Goal: Task Accomplishment & Management: Manage account settings

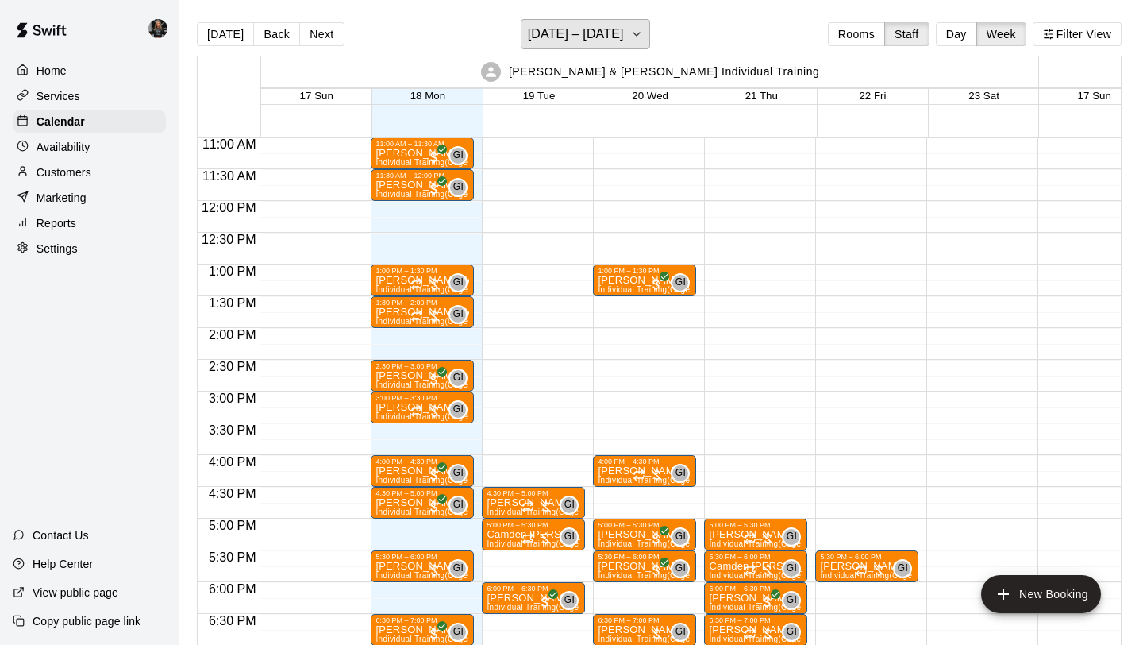
scroll to position [696, 0]
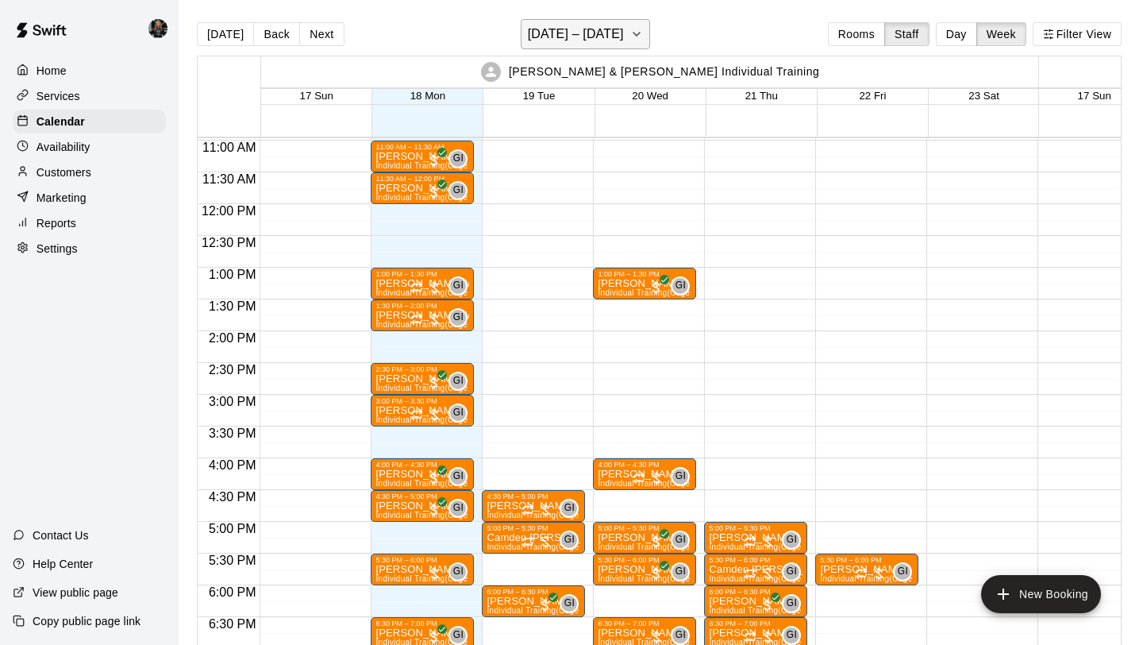
click at [560, 29] on h6 "[DATE] – [DATE]" at bounding box center [576, 34] width 96 height 22
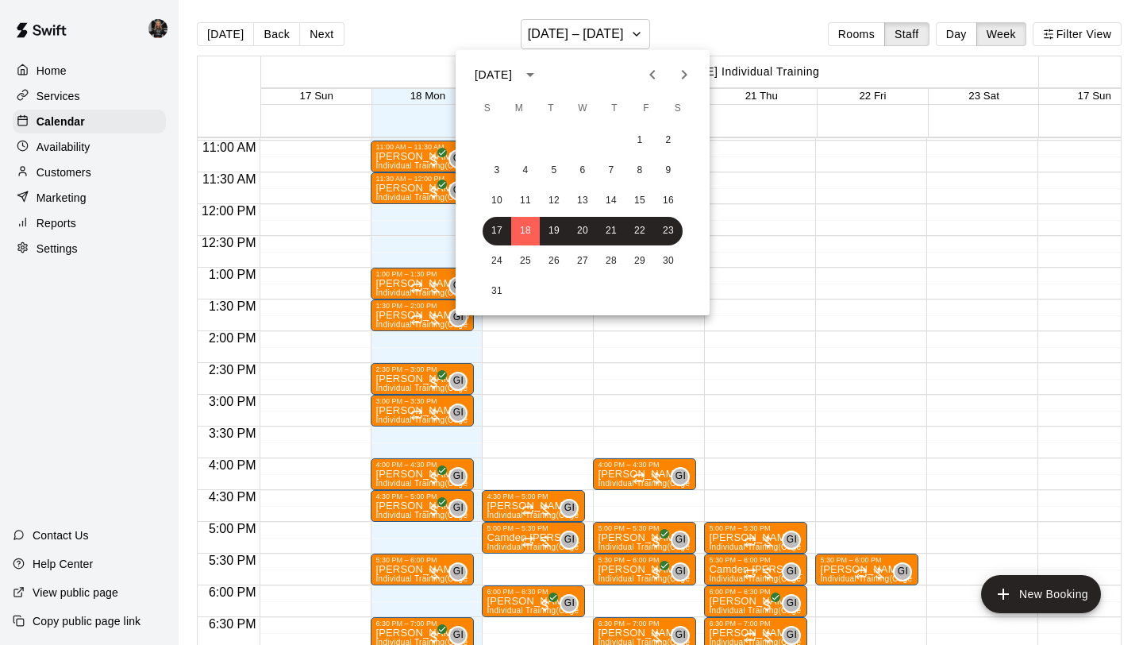
click at [653, 67] on icon "Previous month" at bounding box center [652, 74] width 19 height 19
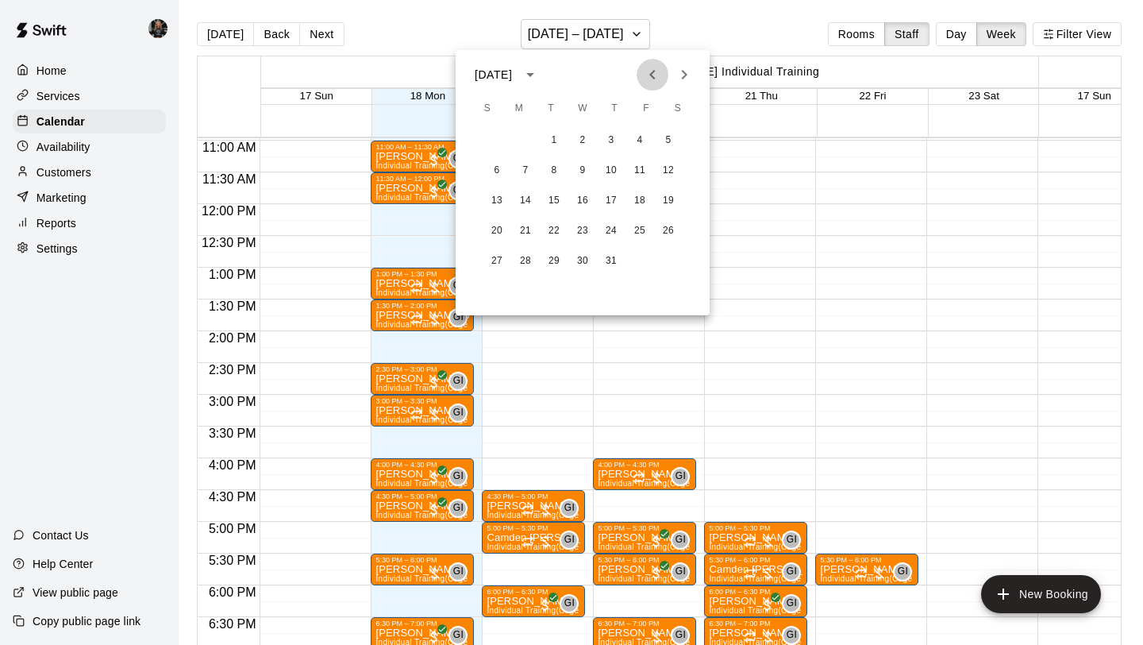
click at [653, 66] on icon "Previous month" at bounding box center [652, 74] width 19 height 19
click at [645, 80] on icon "Previous month" at bounding box center [652, 74] width 19 height 19
click at [559, 230] on button "18" at bounding box center [554, 231] width 29 height 29
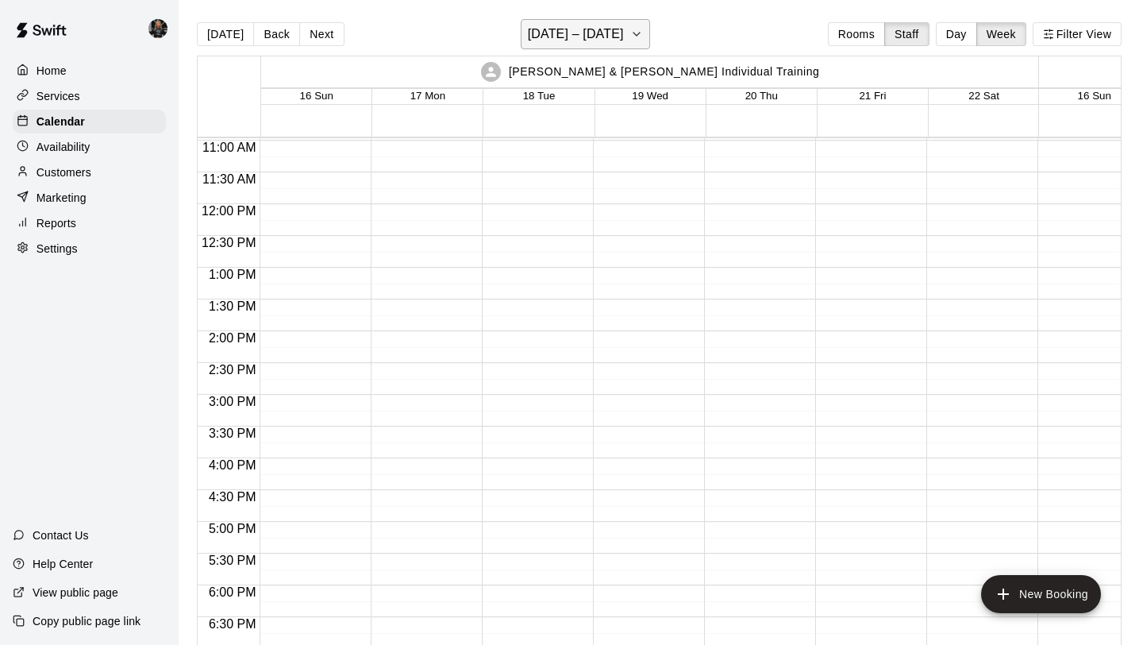
click at [569, 29] on h6 "[DATE] – [DATE]" at bounding box center [576, 34] width 96 height 22
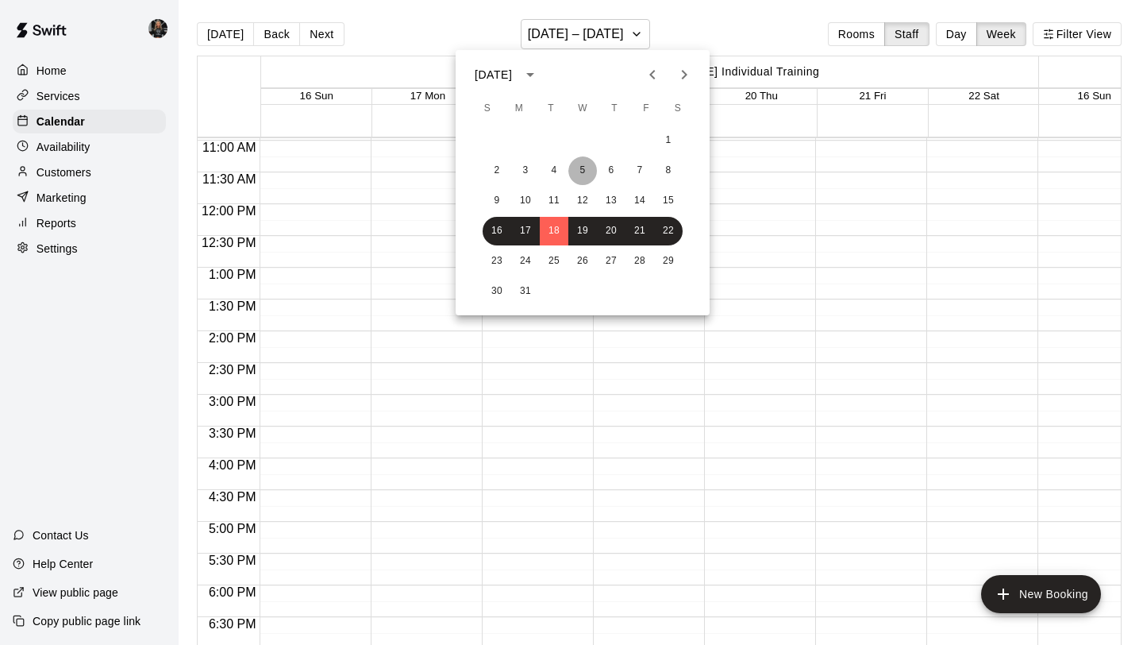
click at [585, 170] on button "5" at bounding box center [582, 170] width 29 height 29
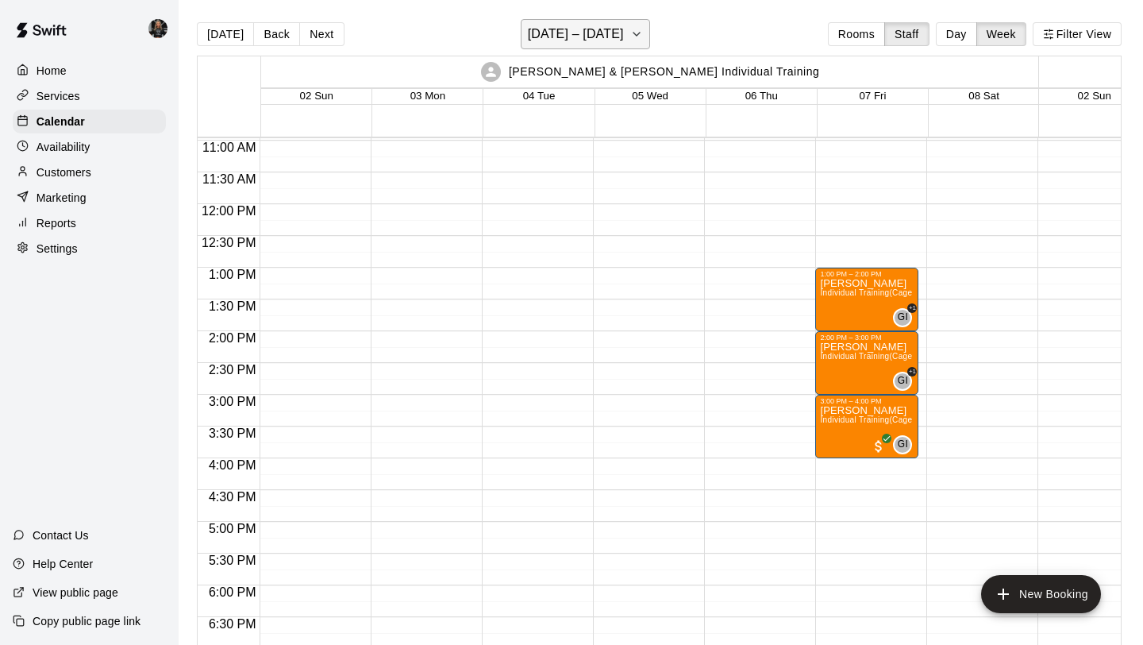
click at [572, 25] on h6 "[DATE] – [DATE]" at bounding box center [576, 34] width 96 height 22
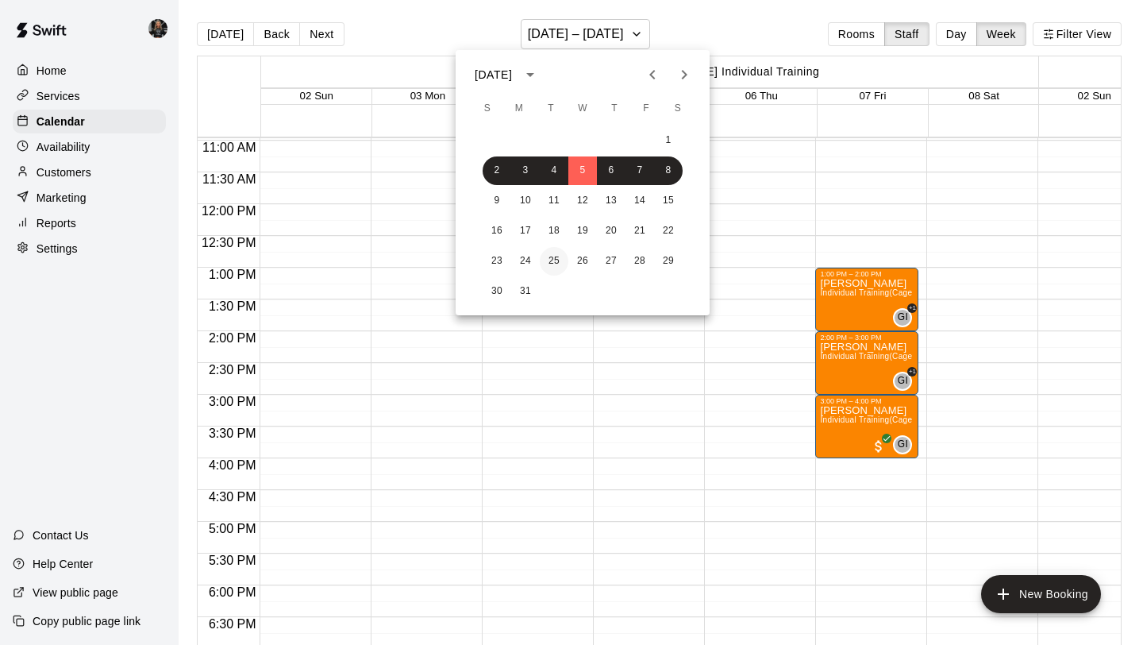
click at [551, 264] on button "25" at bounding box center [554, 261] width 29 height 29
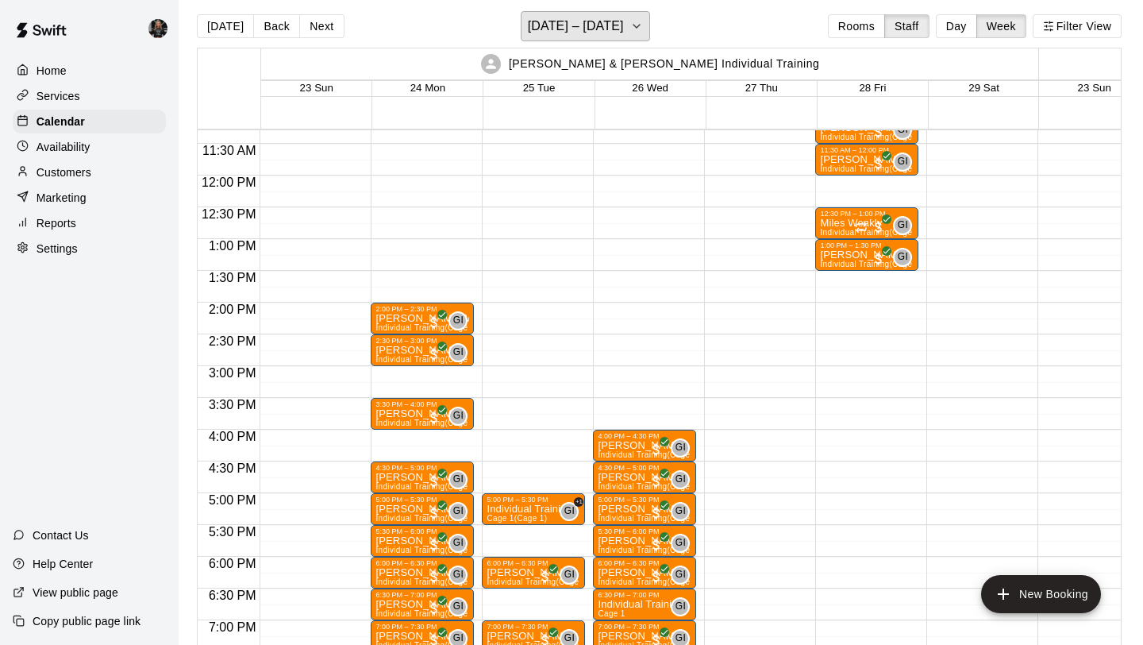
scroll to position [715, 0]
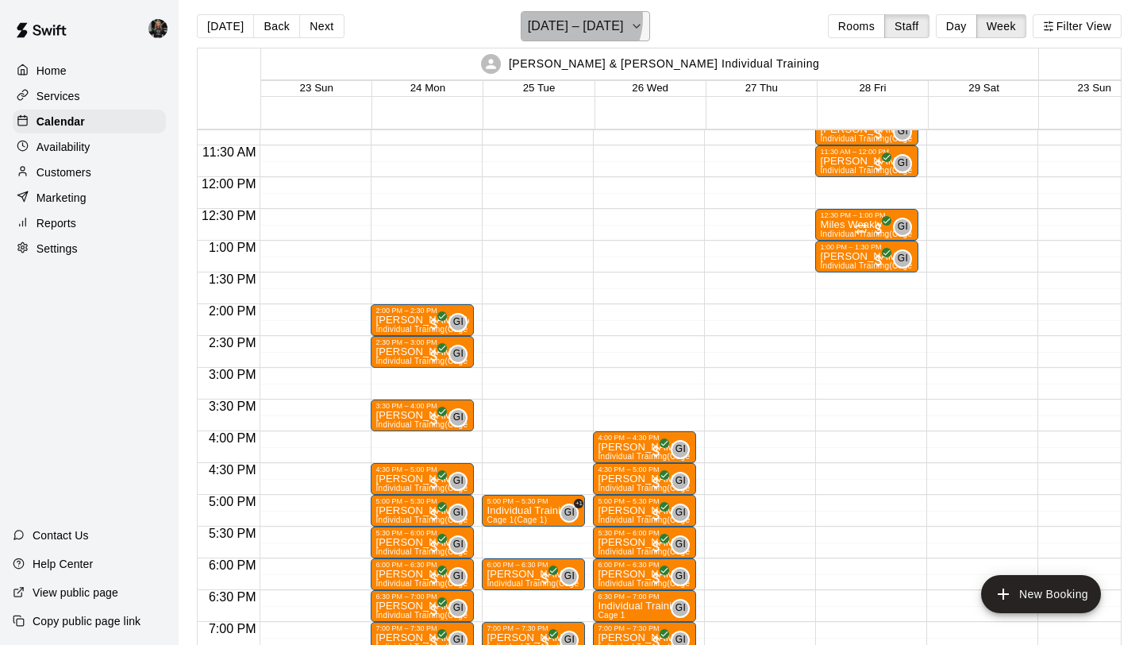
click at [574, 18] on h6 "[DATE] – [DATE]" at bounding box center [576, 26] width 96 height 22
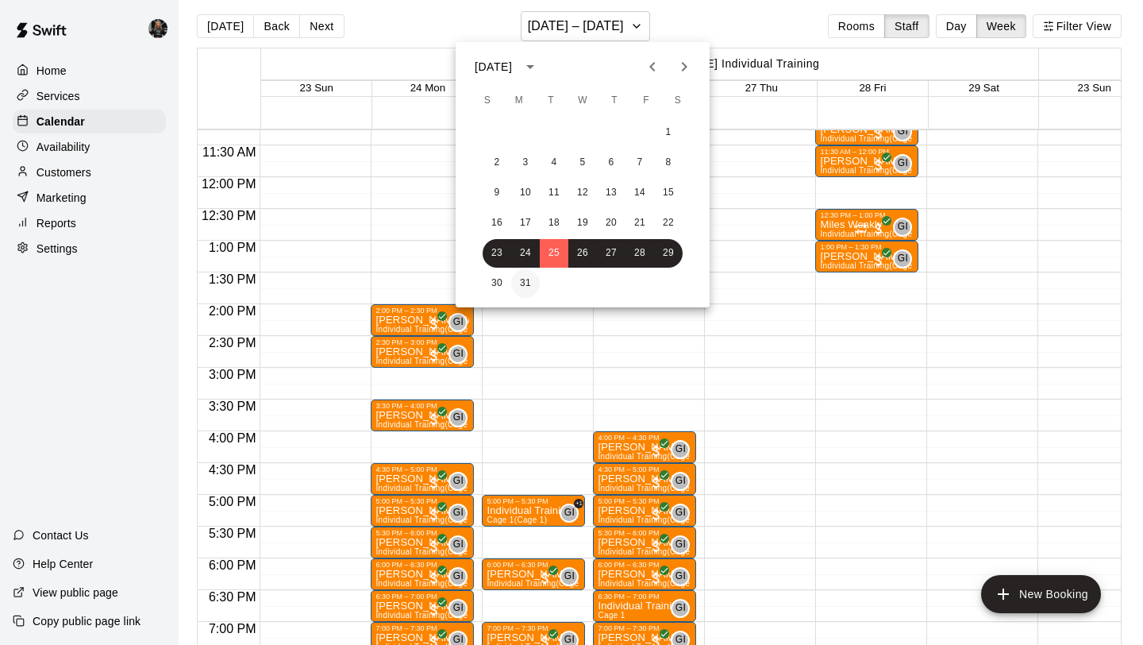
click at [521, 275] on button "31" at bounding box center [525, 283] width 29 height 29
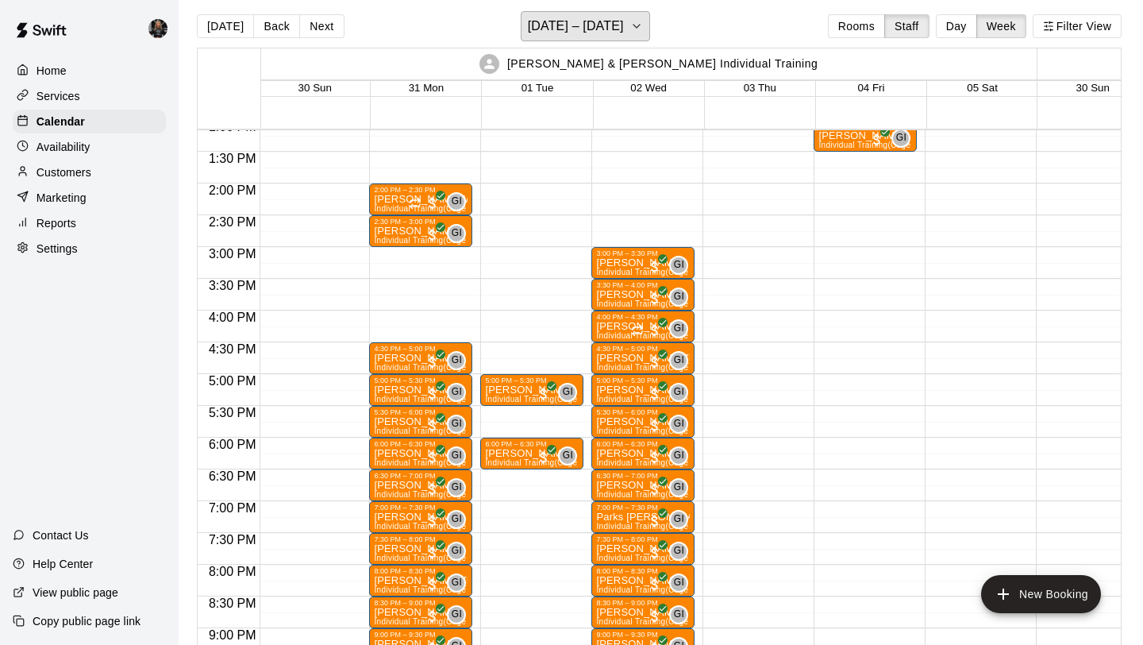
scroll to position [832, 2]
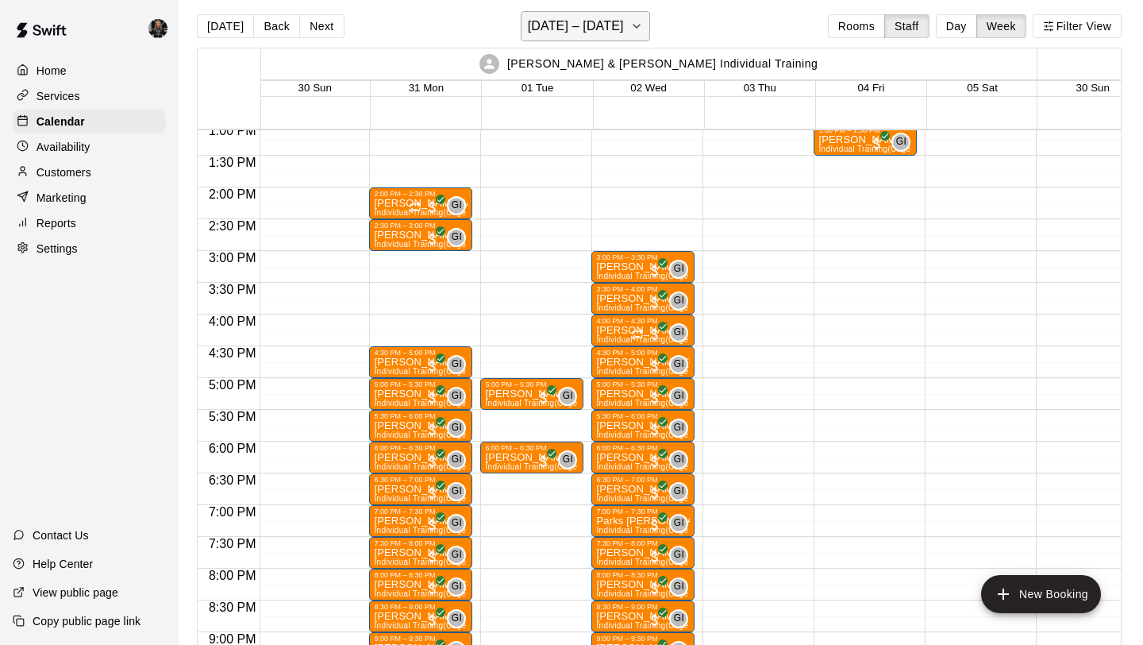
click at [563, 28] on h6 "[DATE] – [DATE]" at bounding box center [576, 26] width 96 height 22
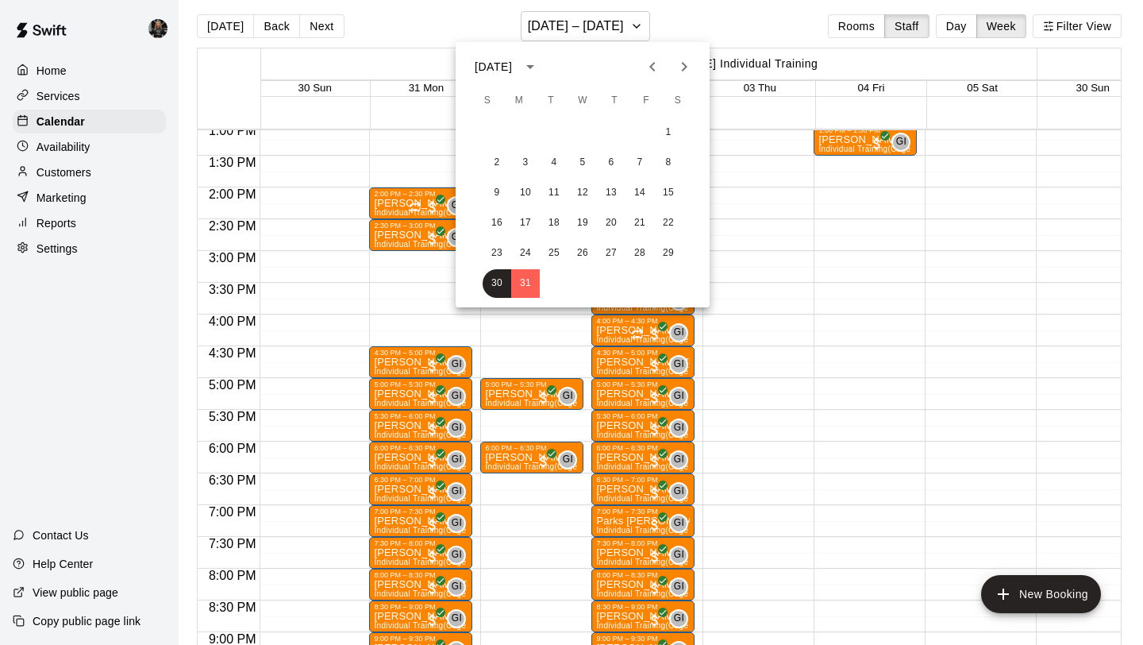
click at [691, 71] on icon "Next month" at bounding box center [684, 66] width 19 height 19
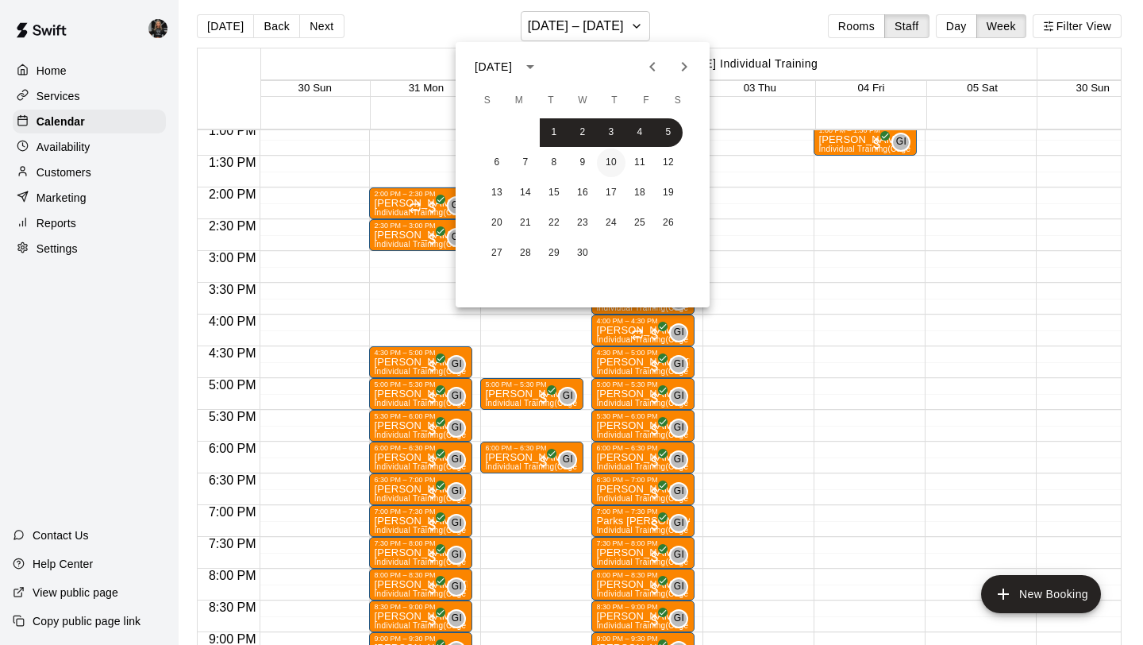
click at [614, 165] on button "10" at bounding box center [611, 162] width 29 height 29
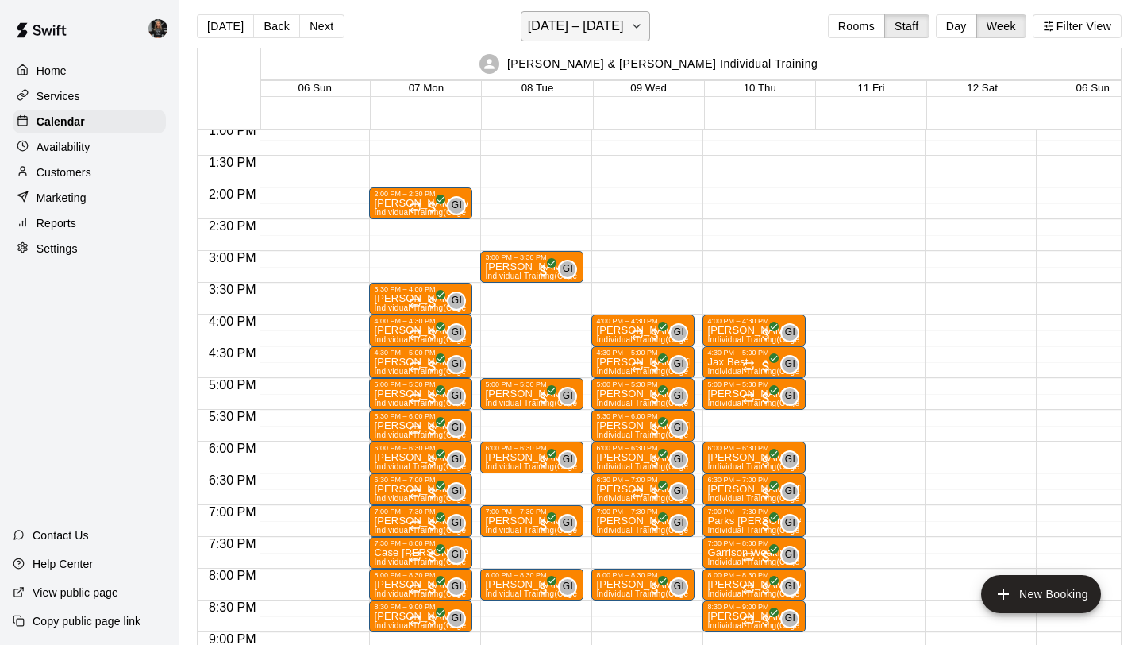
click at [585, 17] on h6 "[DATE] – [DATE]" at bounding box center [576, 26] width 96 height 22
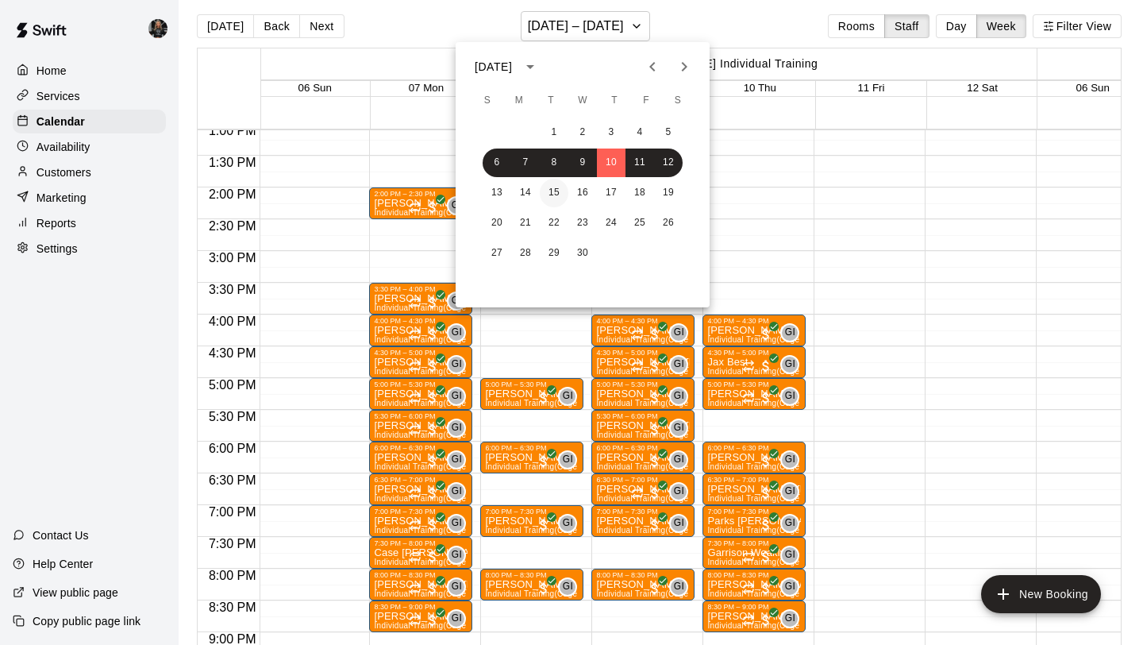
click at [548, 191] on button "15" at bounding box center [554, 193] width 29 height 29
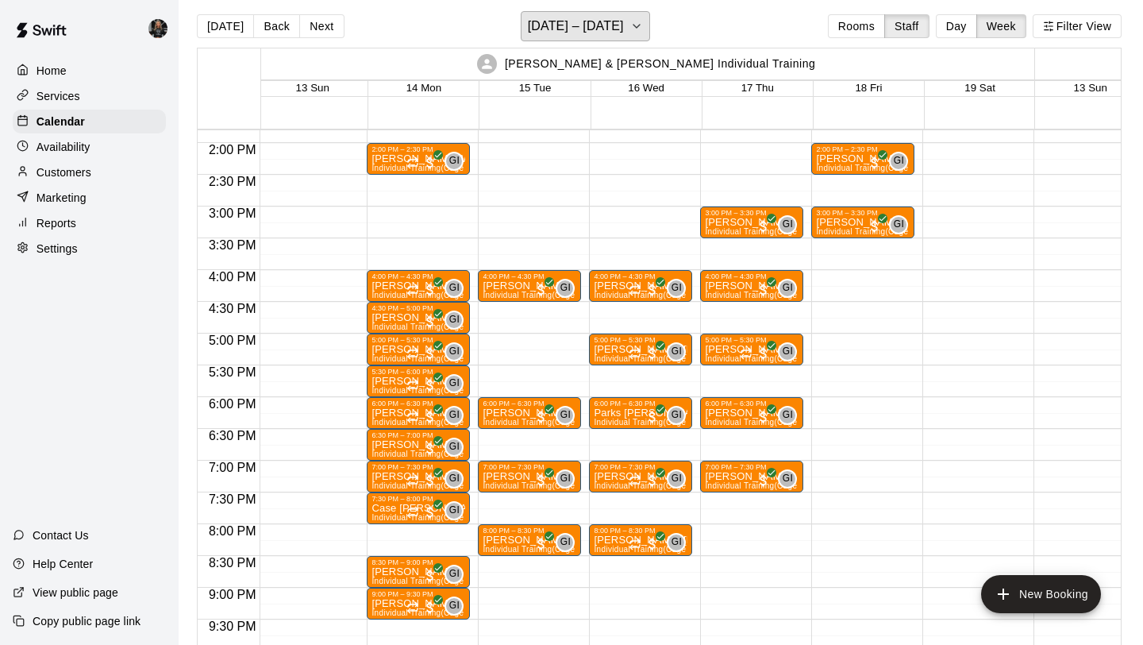
scroll to position [876, 4]
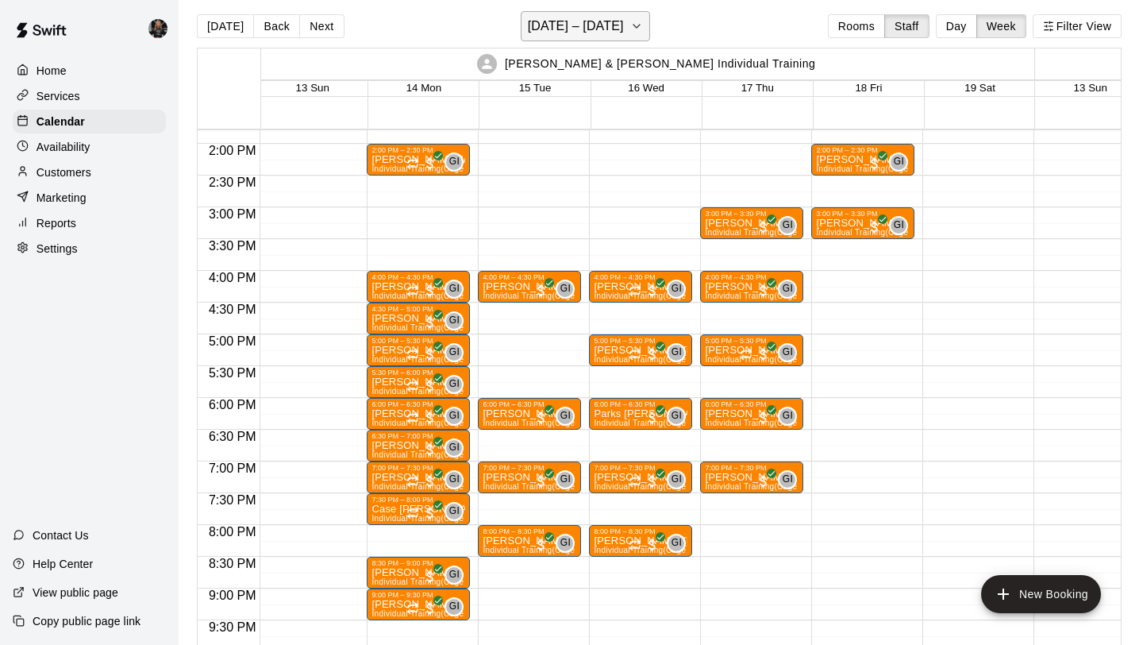
click at [563, 29] on h6 "[DATE] – [DATE]" at bounding box center [576, 26] width 96 height 22
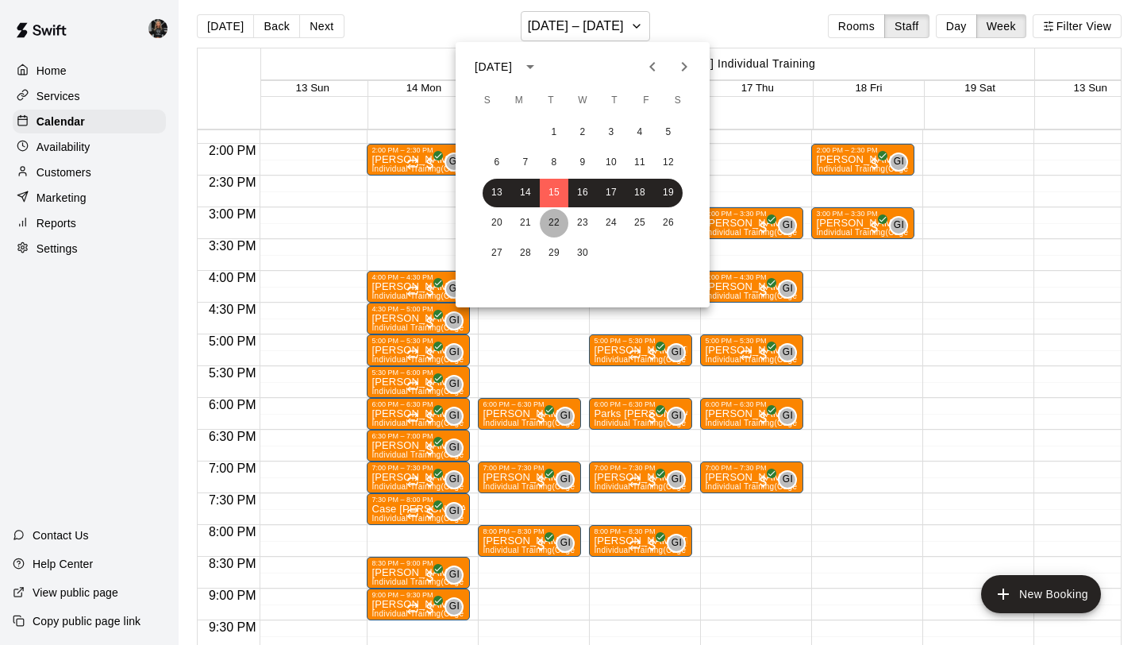
click at [556, 224] on button "22" at bounding box center [554, 223] width 29 height 29
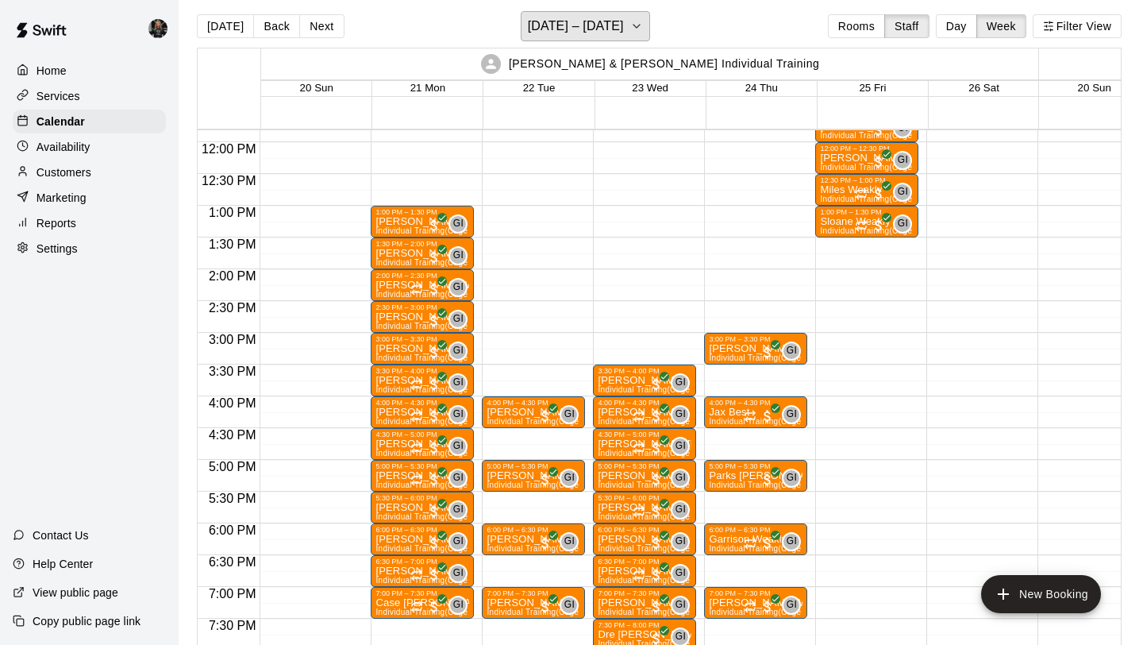
scroll to position [746, 0]
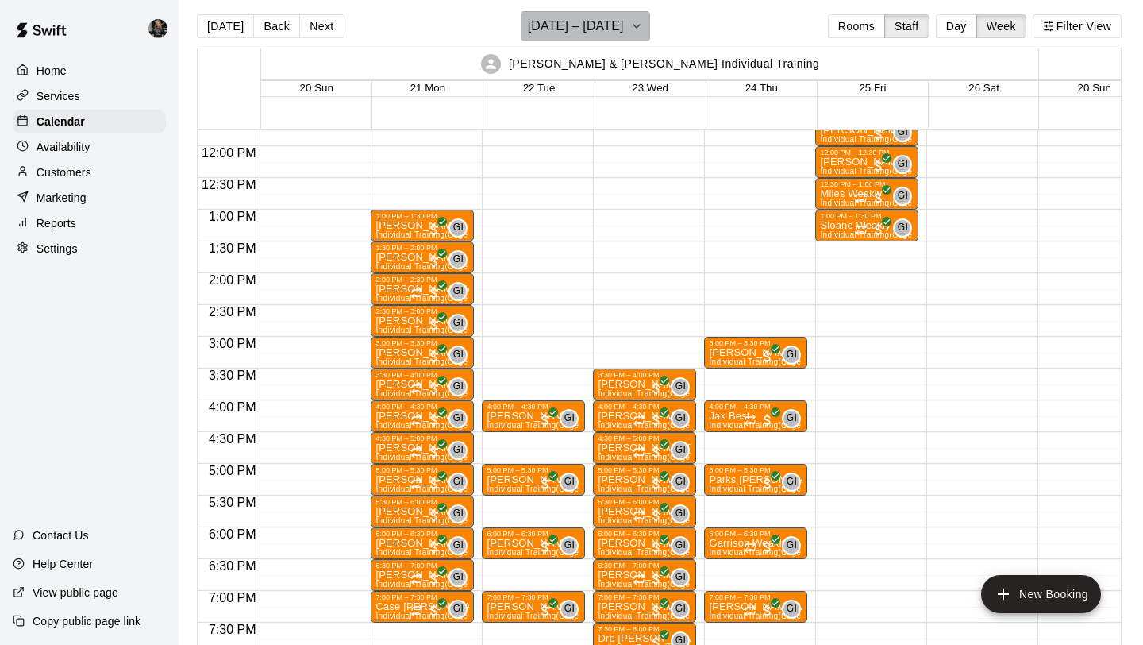
click at [603, 19] on h6 "[DATE] – [DATE]" at bounding box center [576, 26] width 96 height 22
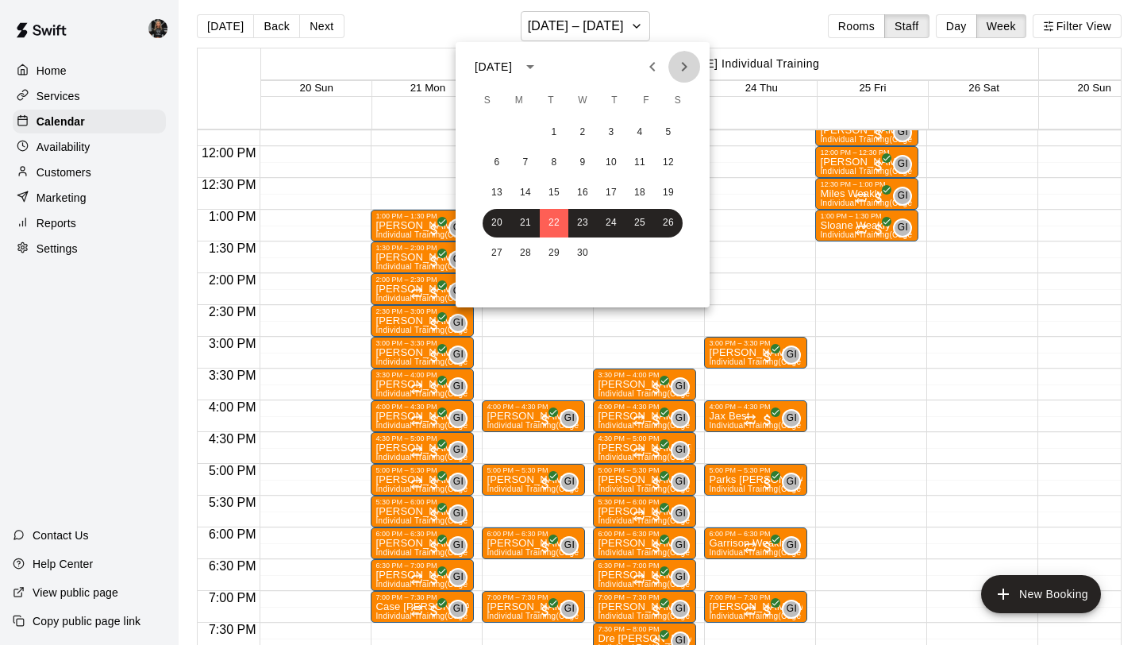
click at [677, 55] on button "Next month" at bounding box center [684, 67] width 32 height 32
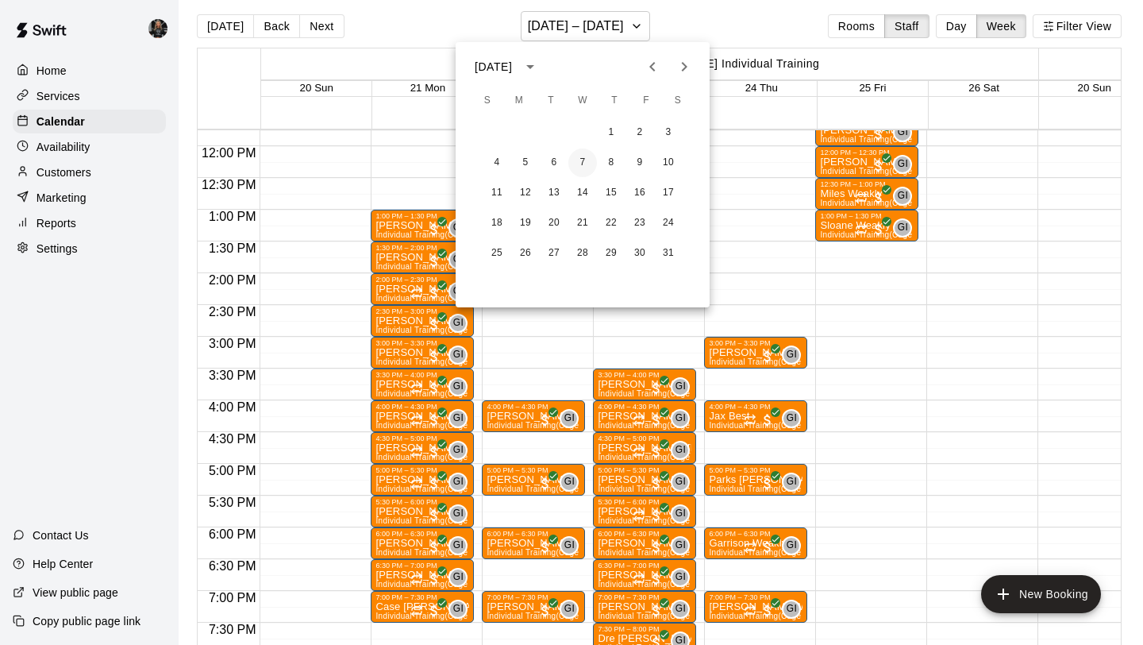
click at [576, 156] on button "7" at bounding box center [582, 162] width 29 height 29
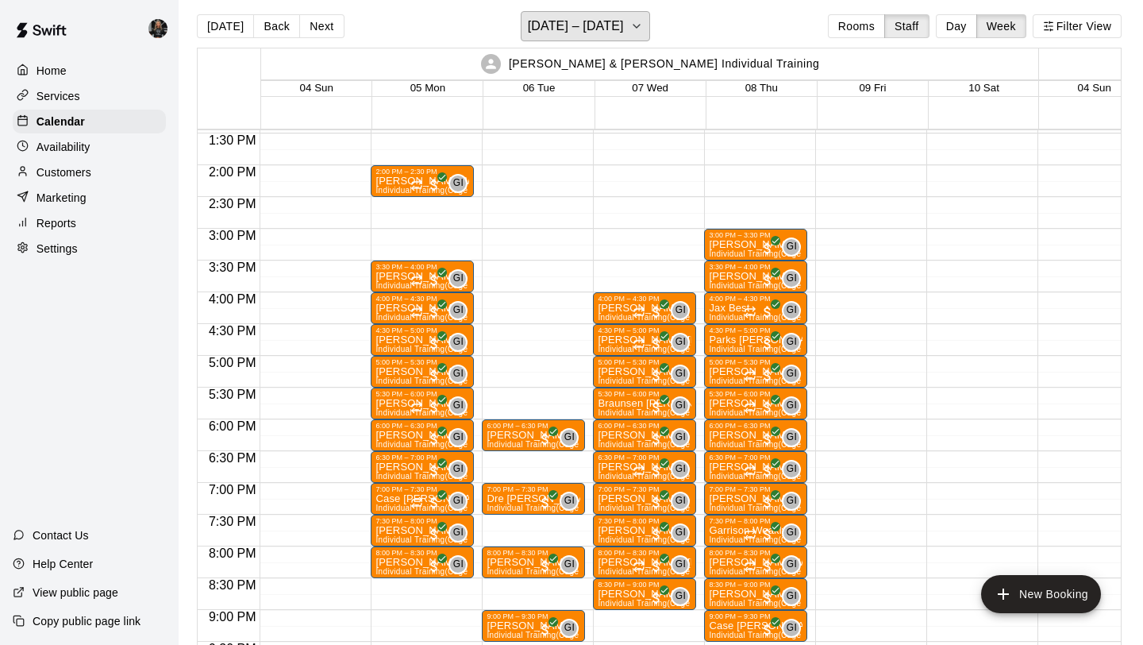
scroll to position [0, 2]
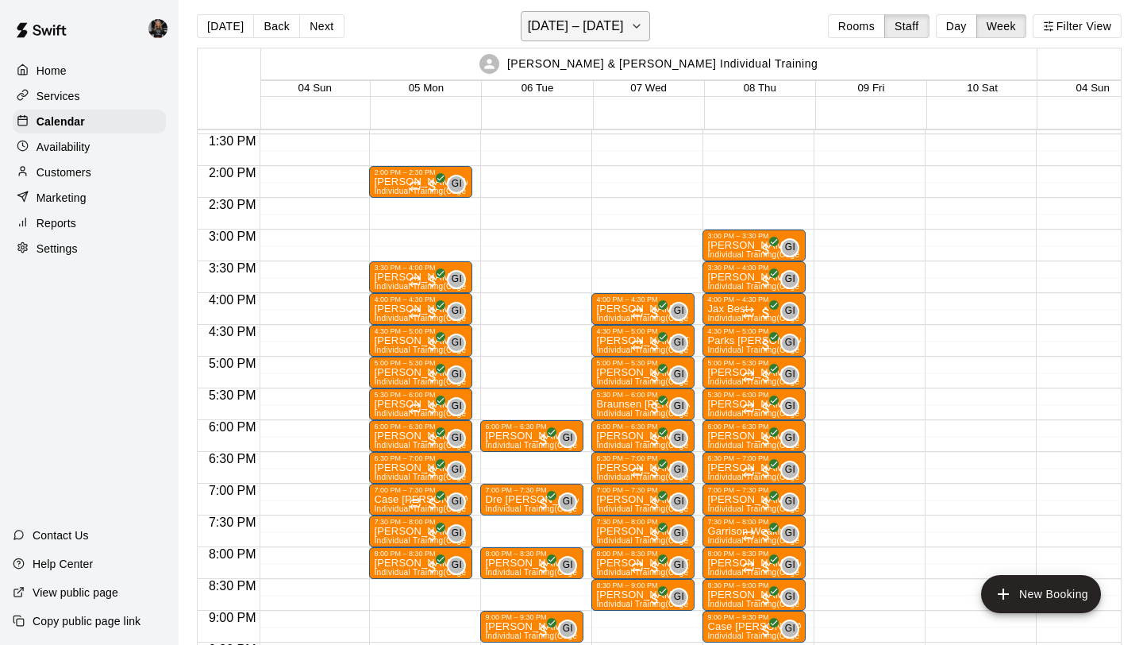
click at [577, 23] on h6 "[DATE] – [DATE]" at bounding box center [576, 26] width 96 height 22
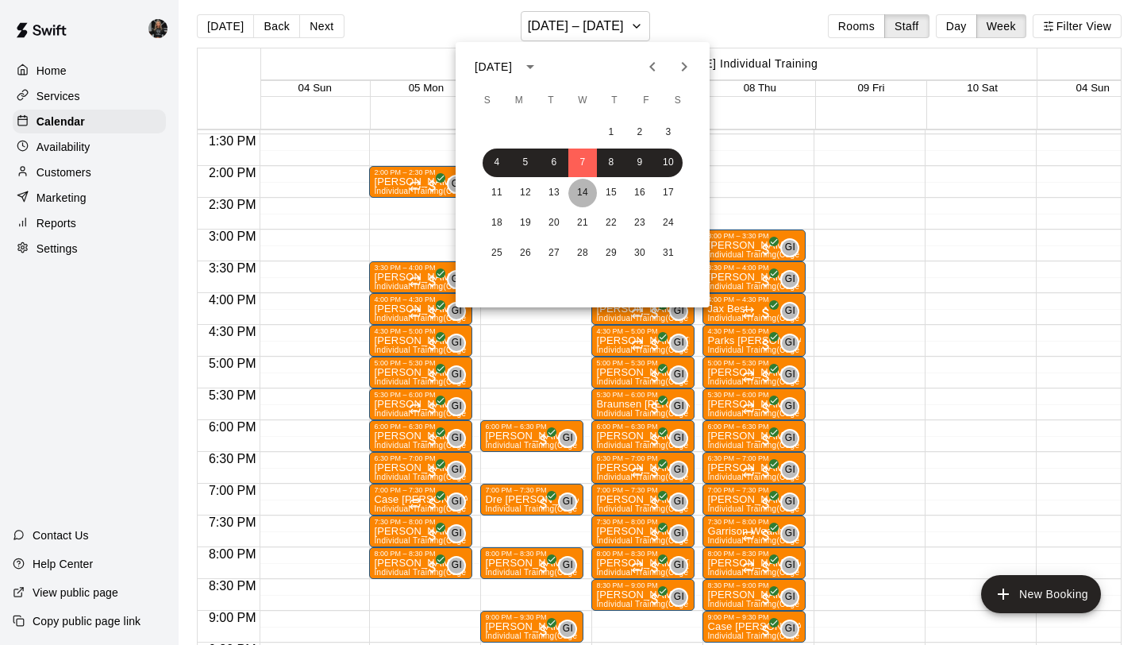
click at [577, 188] on button "14" at bounding box center [582, 193] width 29 height 29
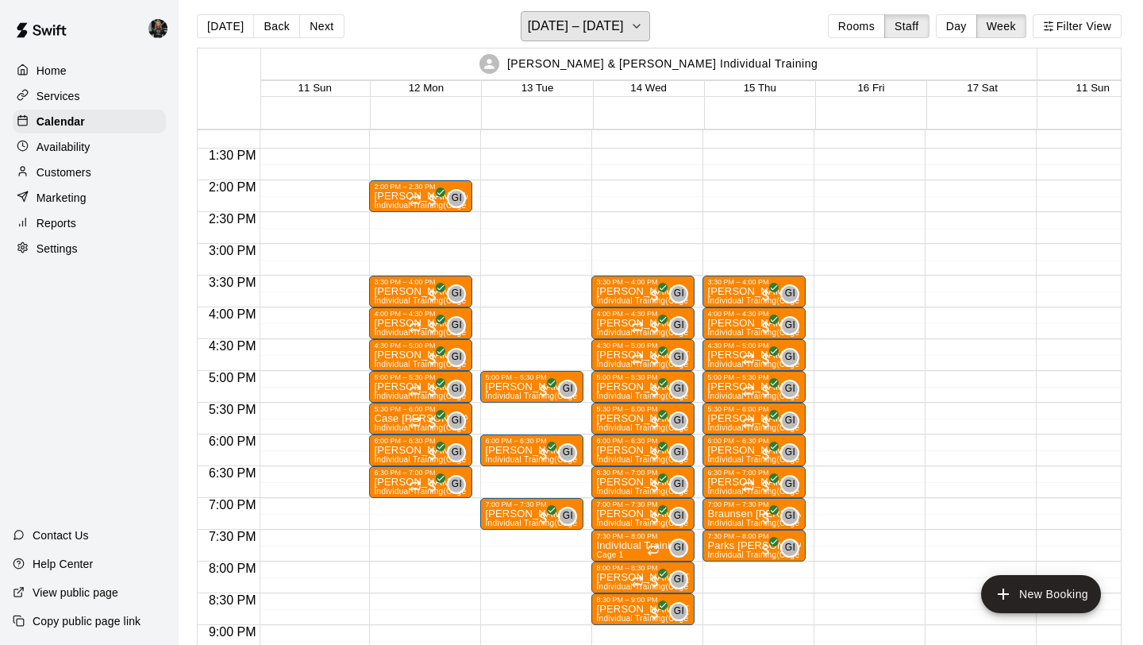
scroll to position [837, 2]
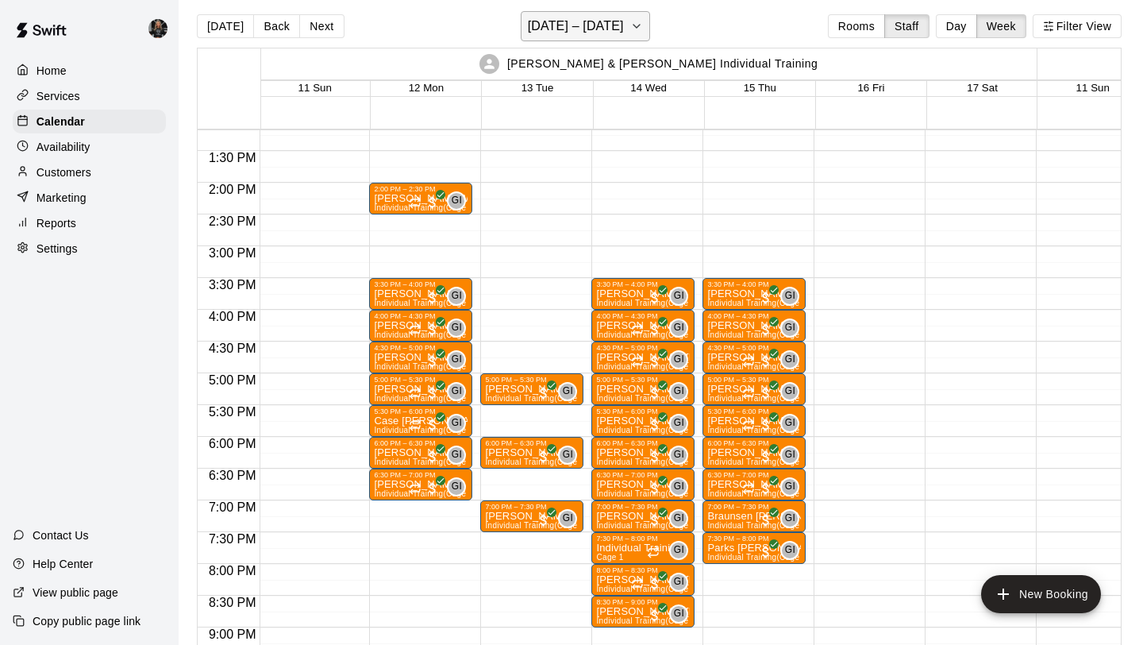
click at [588, 32] on h6 "[DATE] – [DATE]" at bounding box center [576, 26] width 96 height 22
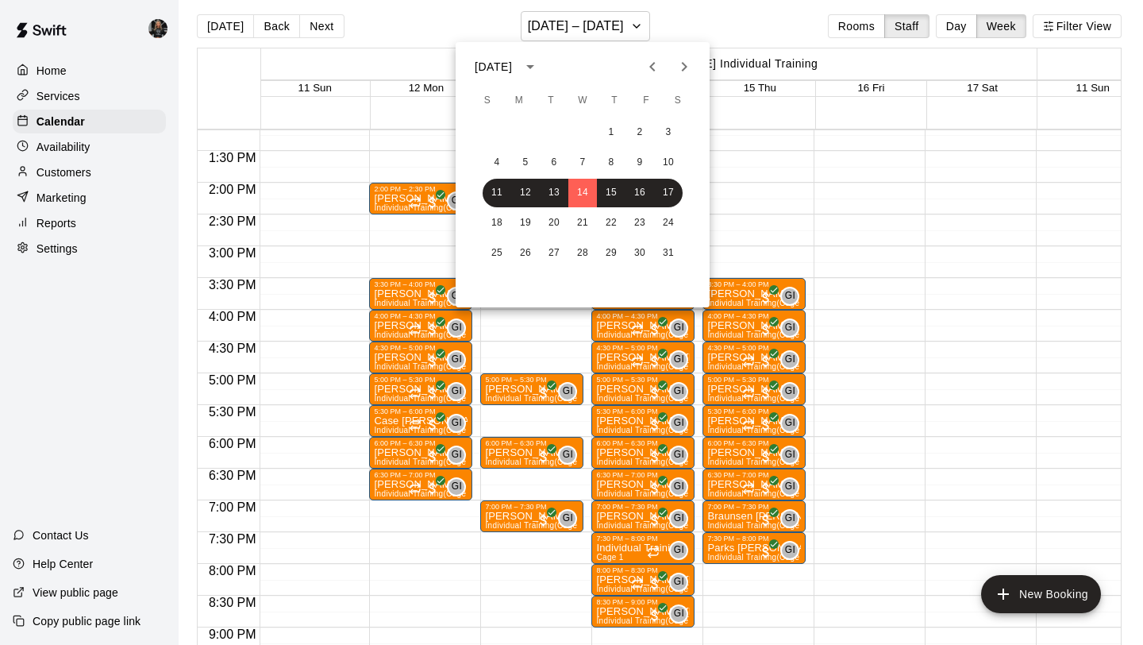
click at [681, 63] on icon "Next month" at bounding box center [684, 66] width 19 height 19
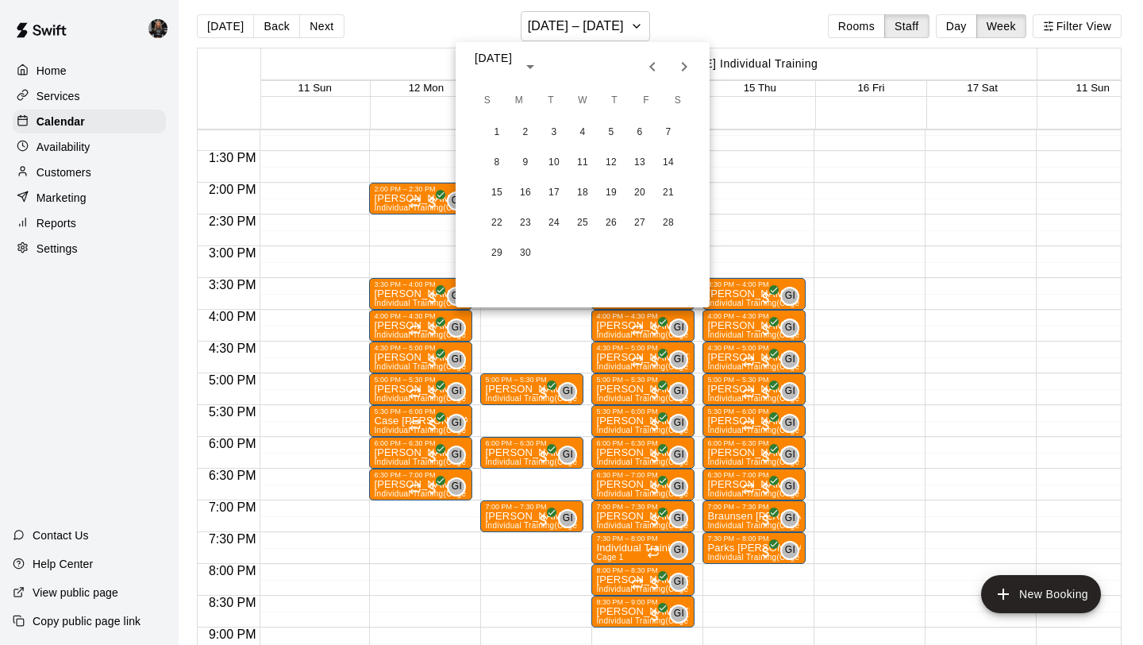
click at [682, 63] on icon "Next month" at bounding box center [685, 67] width 6 height 10
click at [645, 57] on icon "Previous month" at bounding box center [652, 66] width 19 height 19
click at [532, 216] on button "18" at bounding box center [525, 223] width 29 height 29
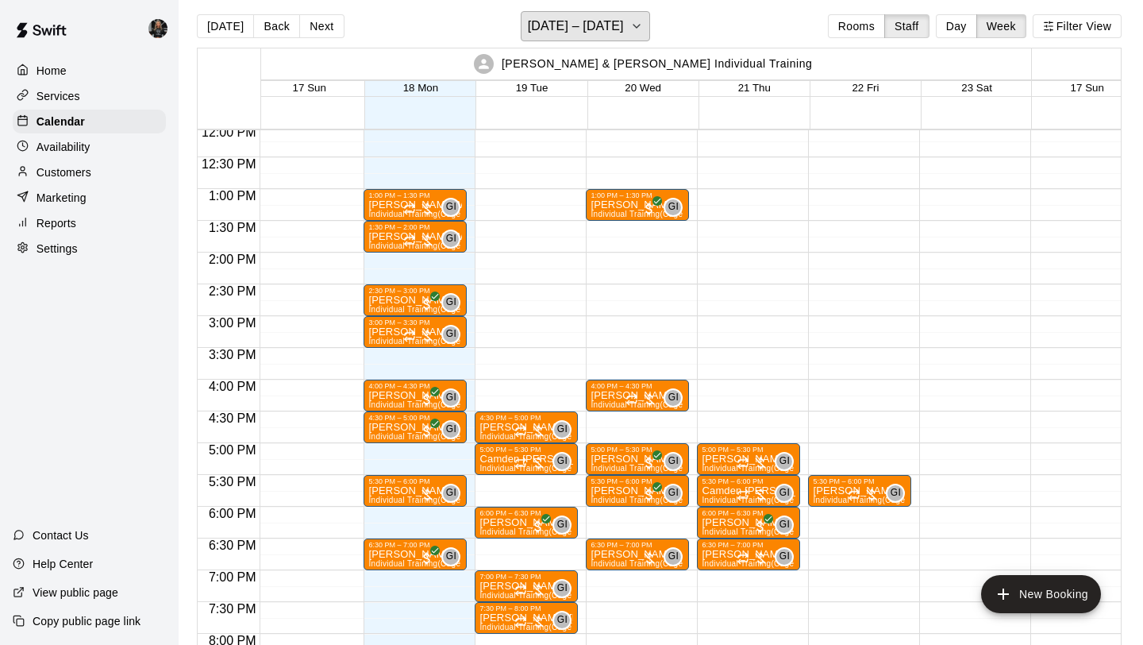
scroll to position [777, 7]
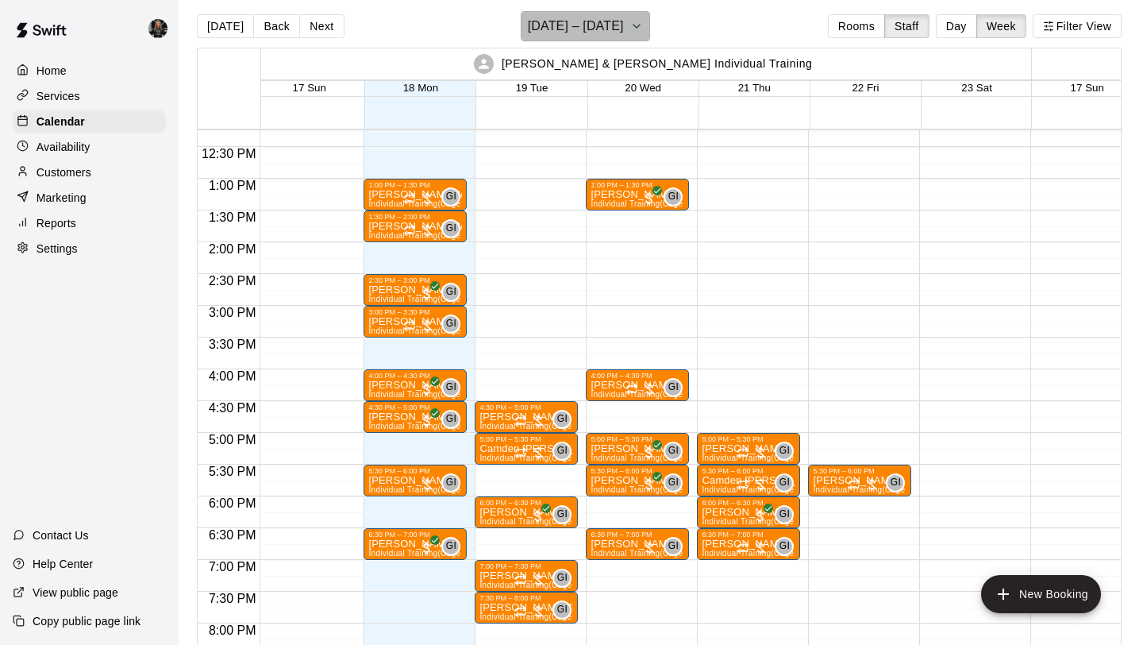
click at [615, 25] on h6 "[DATE] – [DATE]" at bounding box center [576, 26] width 96 height 22
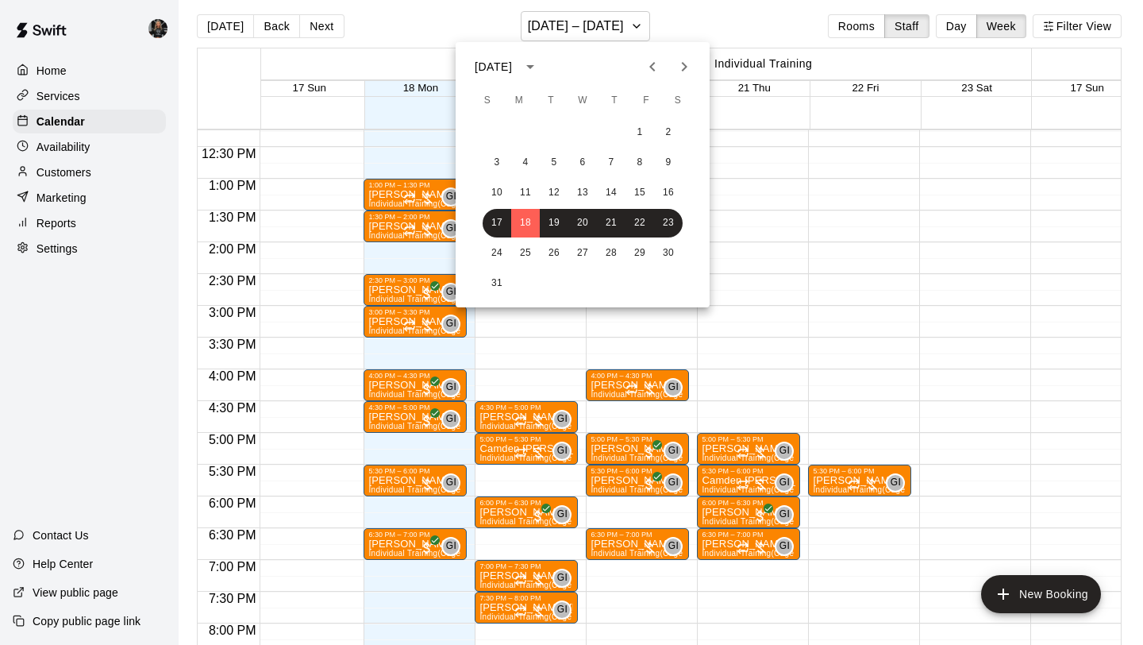
click at [660, 73] on icon "Previous month" at bounding box center [652, 66] width 19 height 19
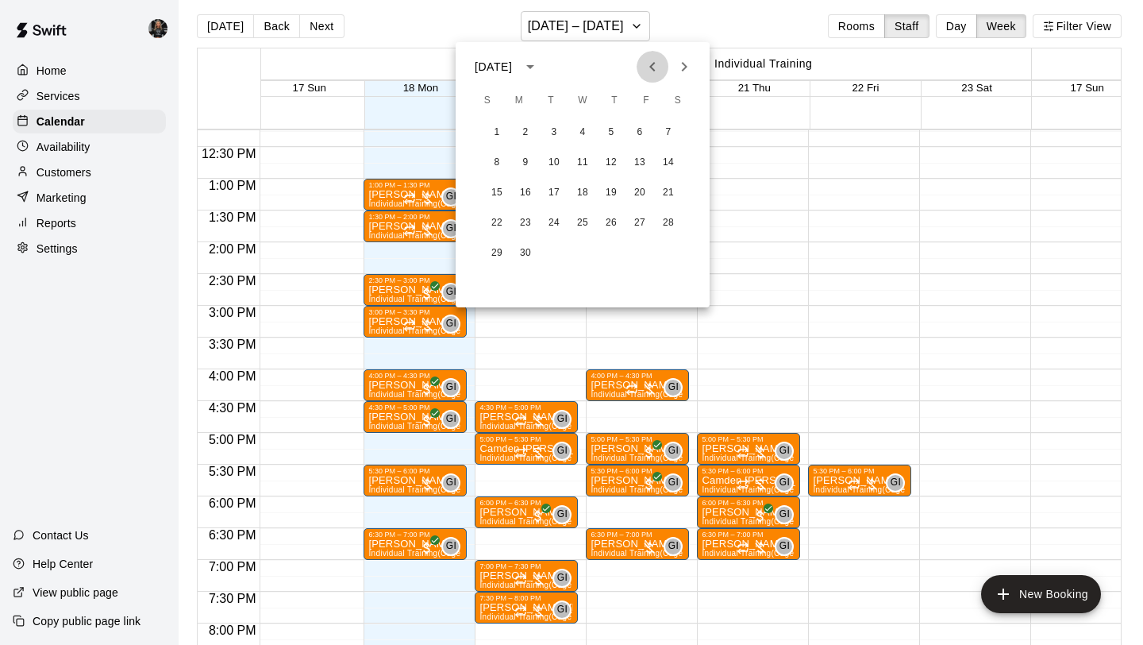
click at [660, 73] on icon "Previous month" at bounding box center [652, 66] width 19 height 19
click at [525, 221] on button "17" at bounding box center [525, 223] width 29 height 29
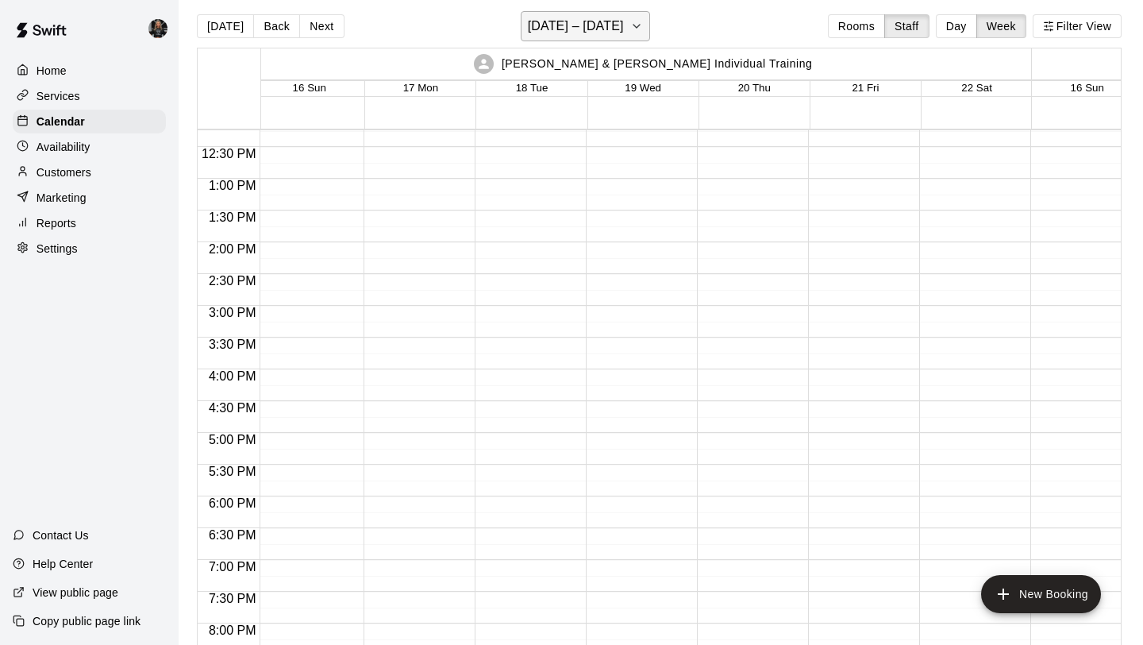
click at [564, 30] on h6 "[DATE] – [DATE]" at bounding box center [576, 26] width 96 height 22
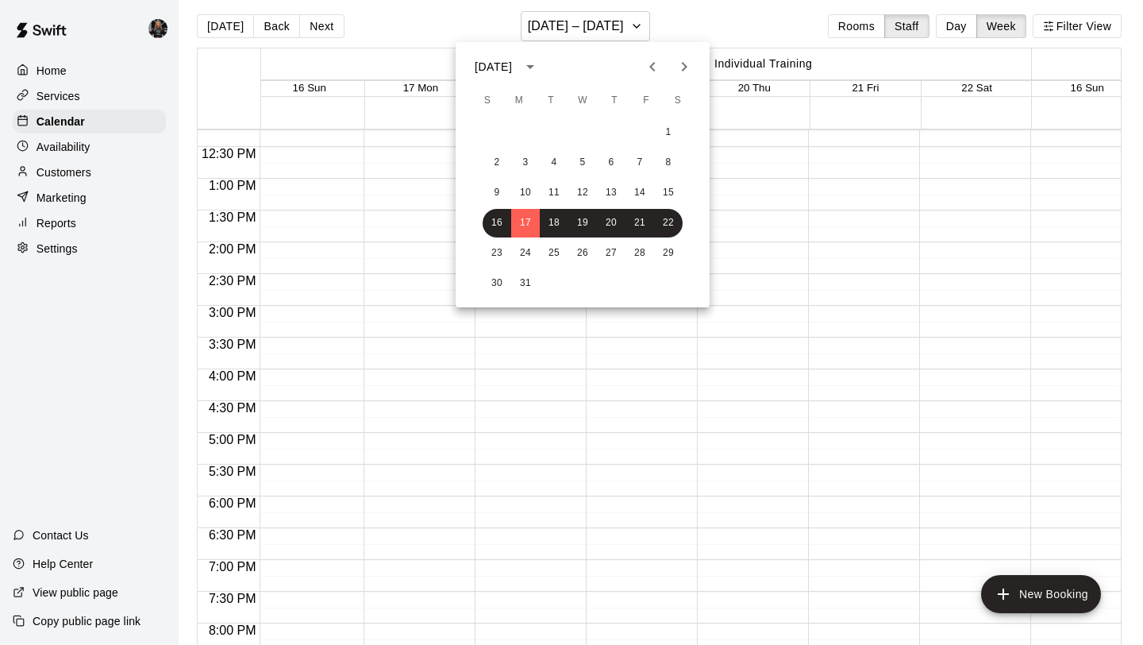
click at [676, 68] on icon "Next month" at bounding box center [684, 66] width 19 height 19
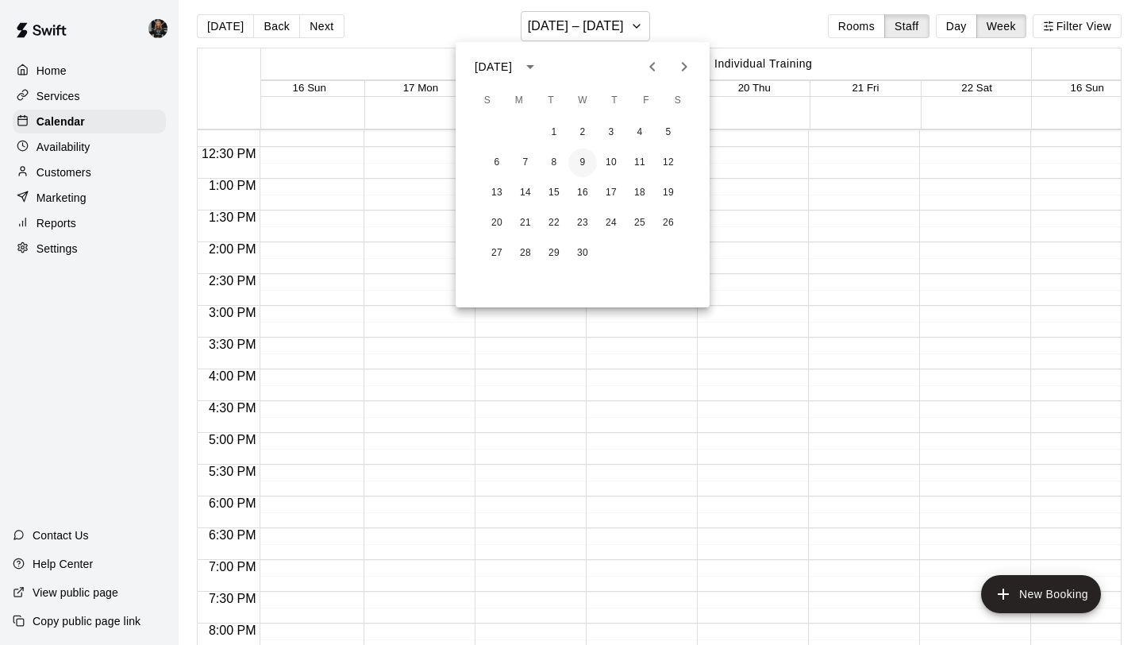
click at [586, 149] on button "9" at bounding box center [582, 162] width 29 height 29
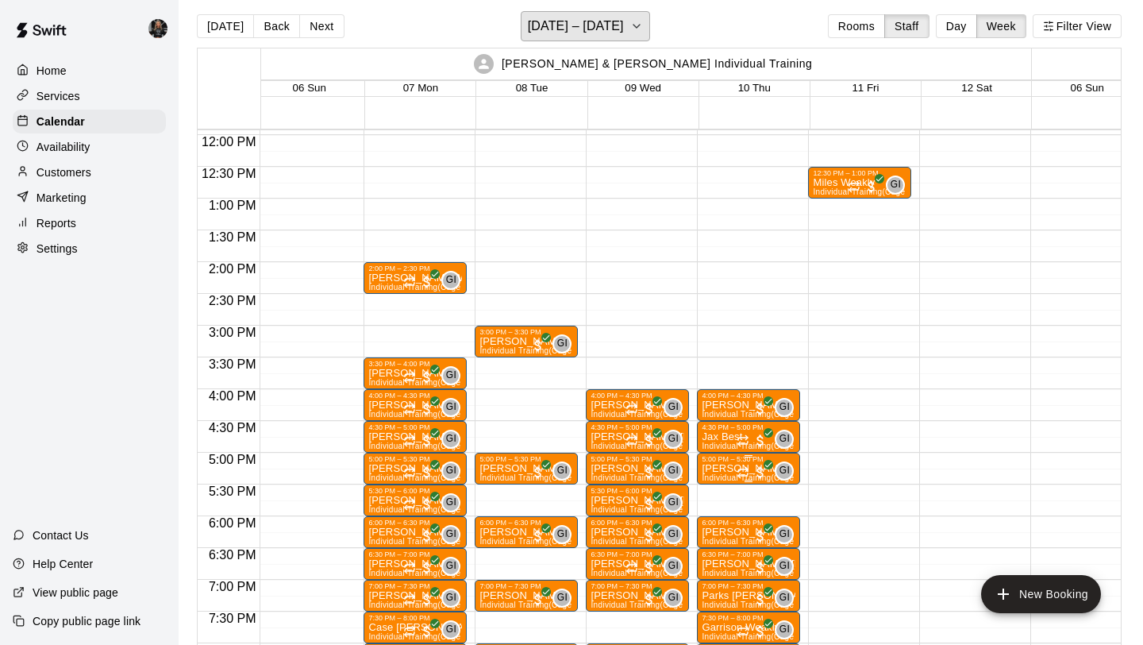
scroll to position [760, 7]
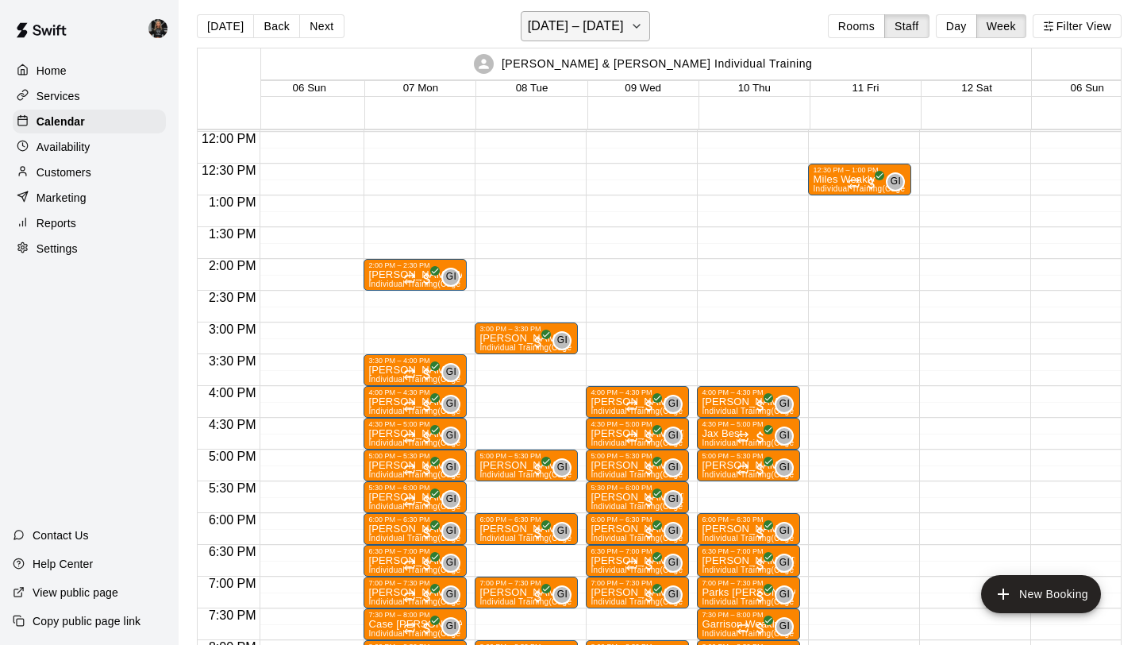
click at [606, 36] on h6 "[DATE] – [DATE]" at bounding box center [576, 26] width 96 height 22
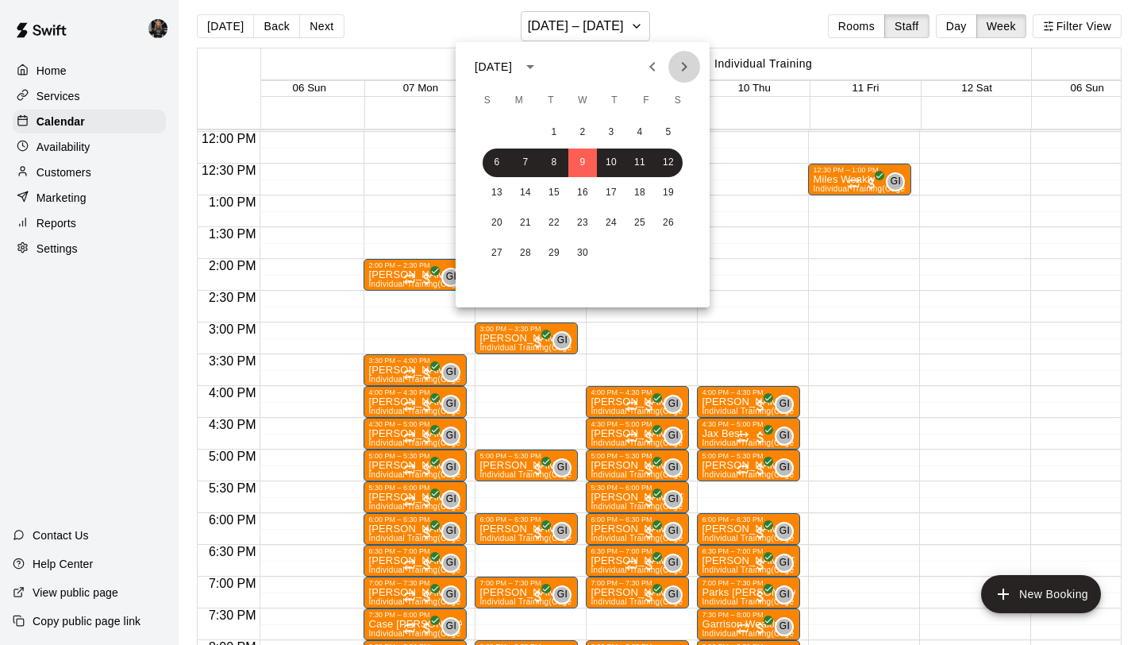
click at [676, 59] on icon "Next month" at bounding box center [684, 66] width 19 height 19
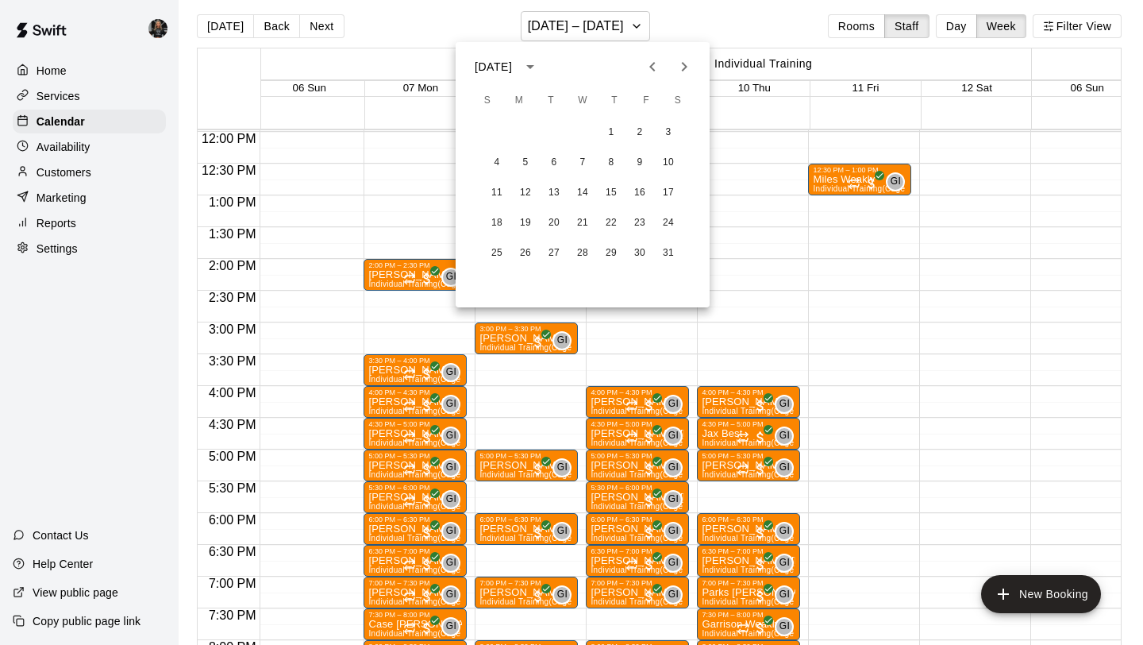
click at [676, 59] on icon "Next month" at bounding box center [684, 66] width 19 height 19
click at [523, 225] on button "18" at bounding box center [525, 223] width 29 height 29
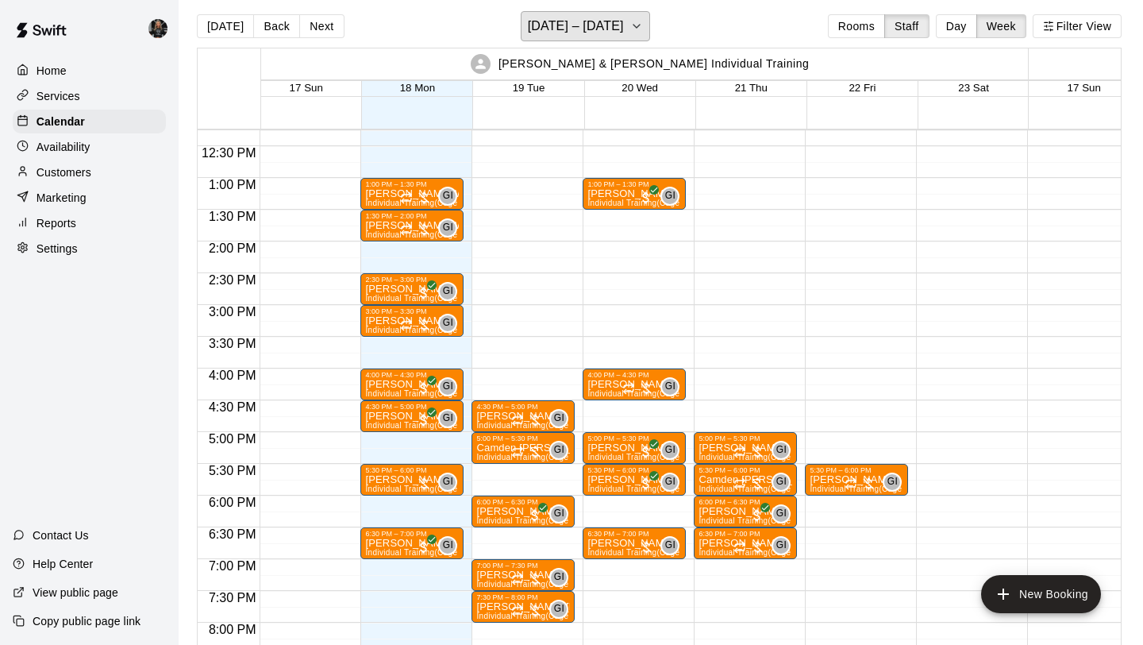
scroll to position [773, 10]
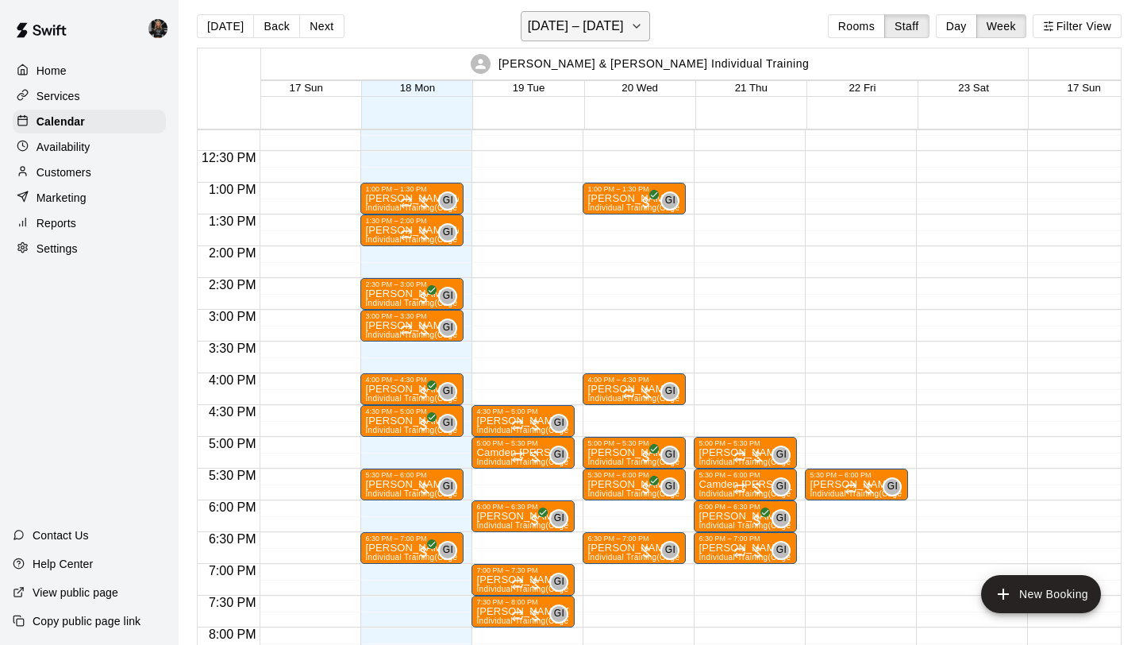
click at [603, 32] on h6 "[DATE] – [DATE]" at bounding box center [576, 26] width 96 height 22
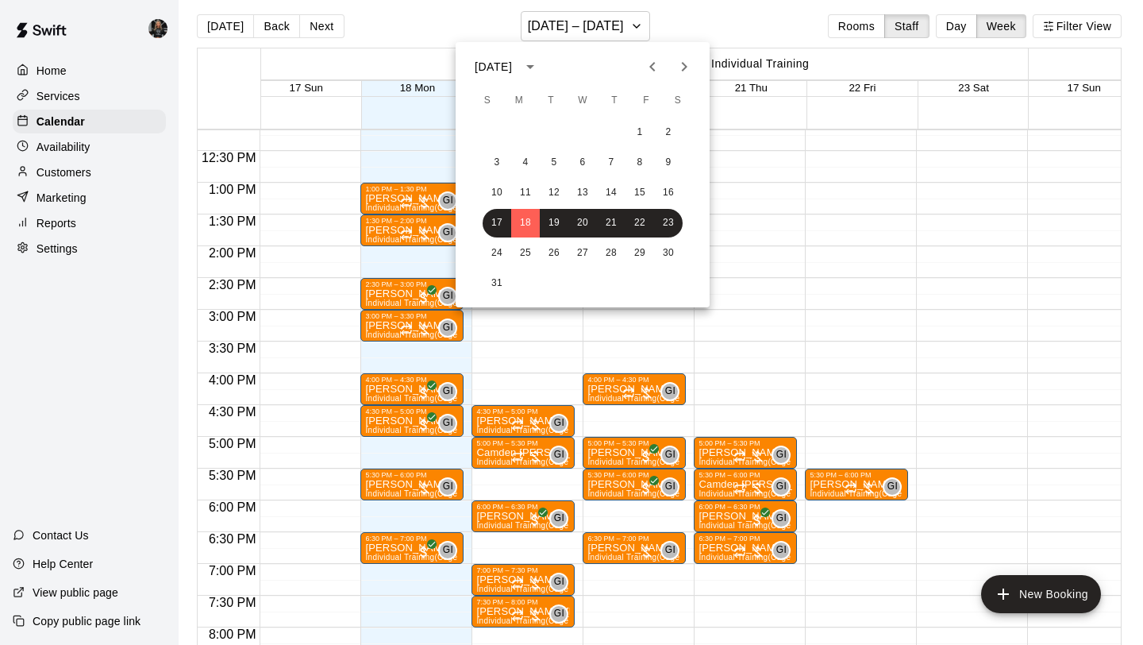
click at [672, 29] on div at bounding box center [571, 322] width 1143 height 645
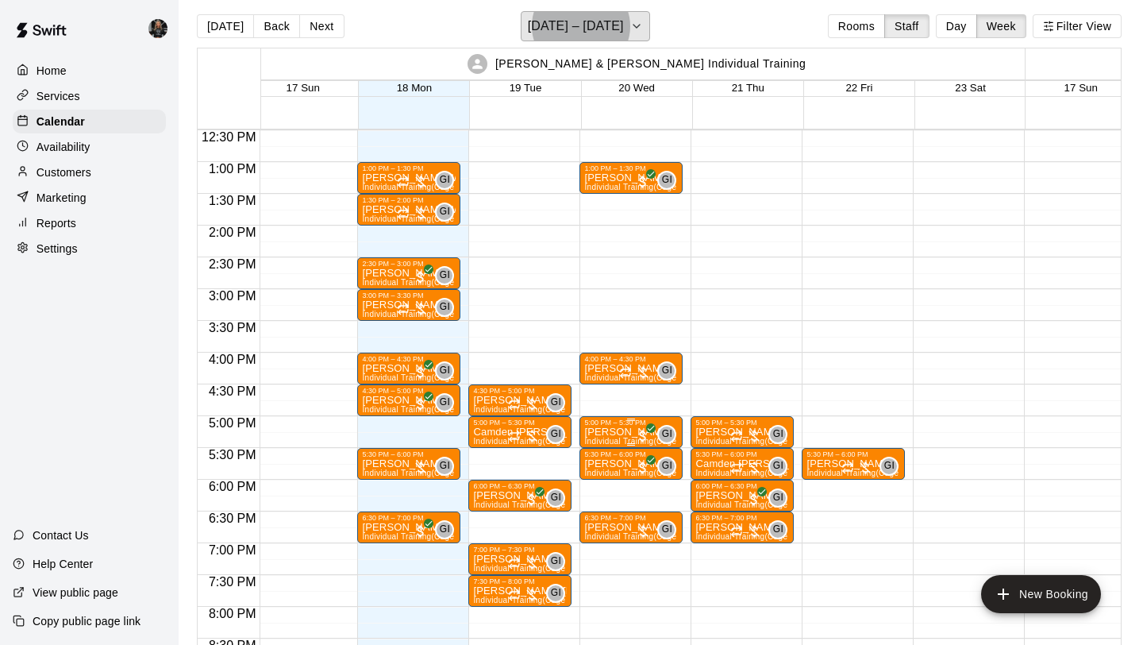
scroll to position [797, 13]
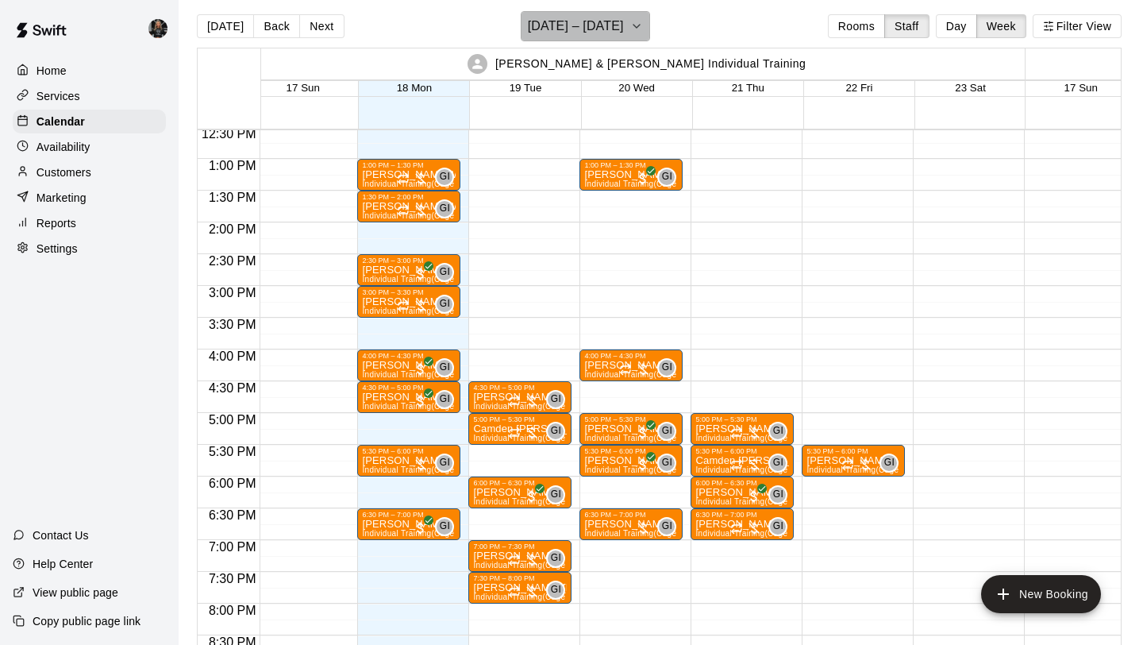
click at [587, 37] on h6 "[DATE] – [DATE]" at bounding box center [576, 26] width 96 height 22
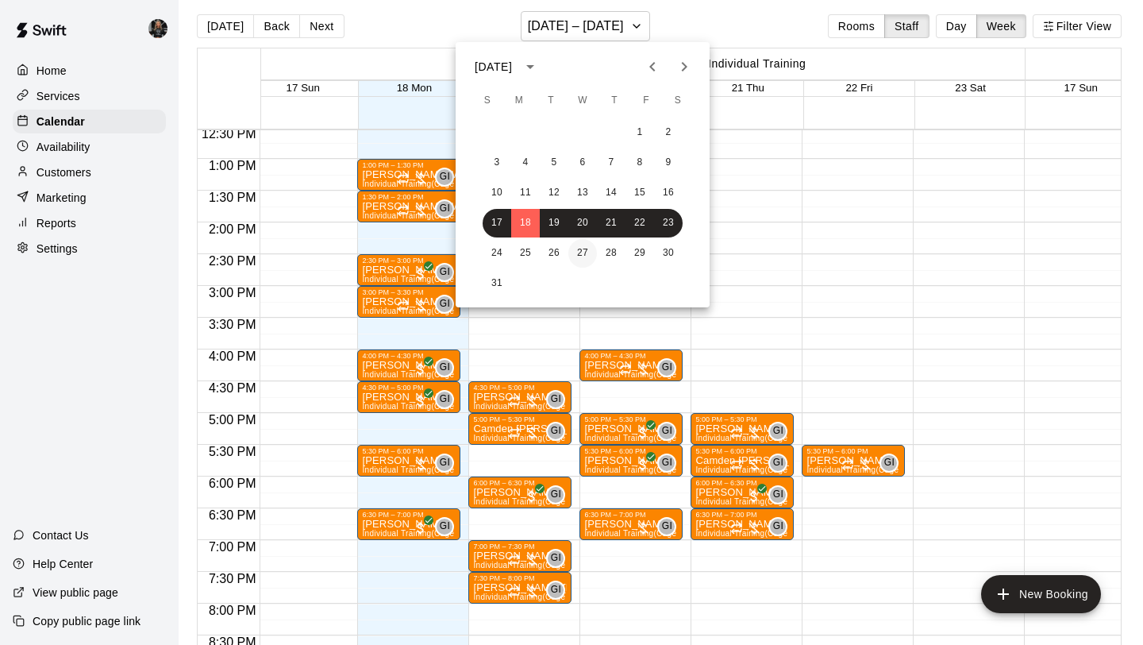
click at [584, 248] on button "27" at bounding box center [582, 253] width 29 height 29
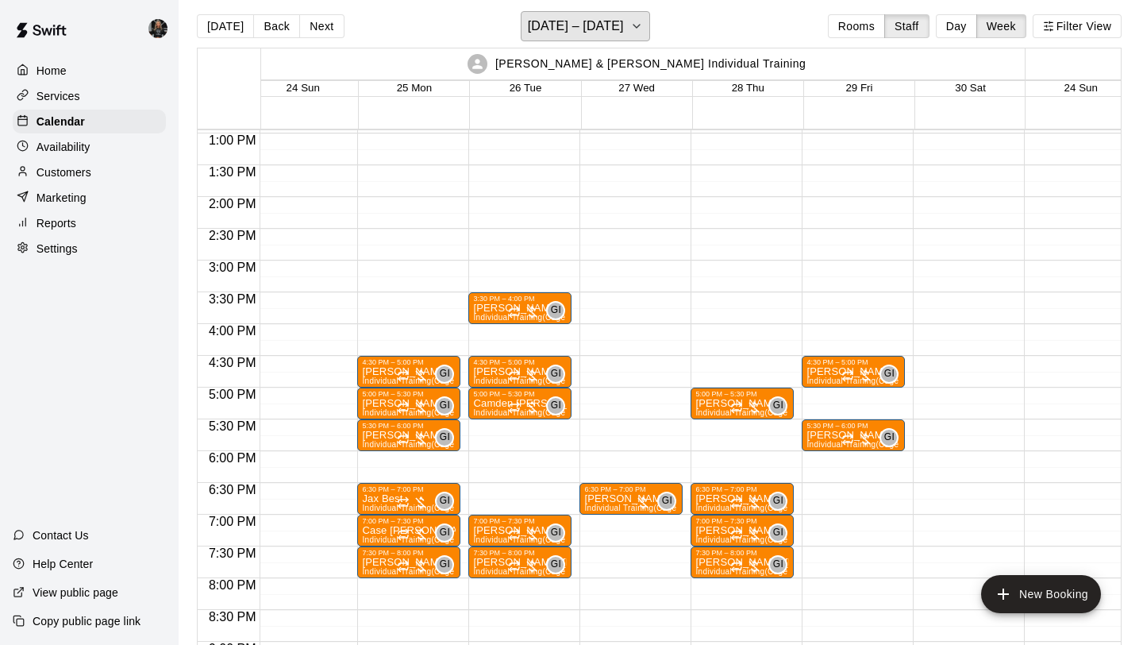
scroll to position [822, 13]
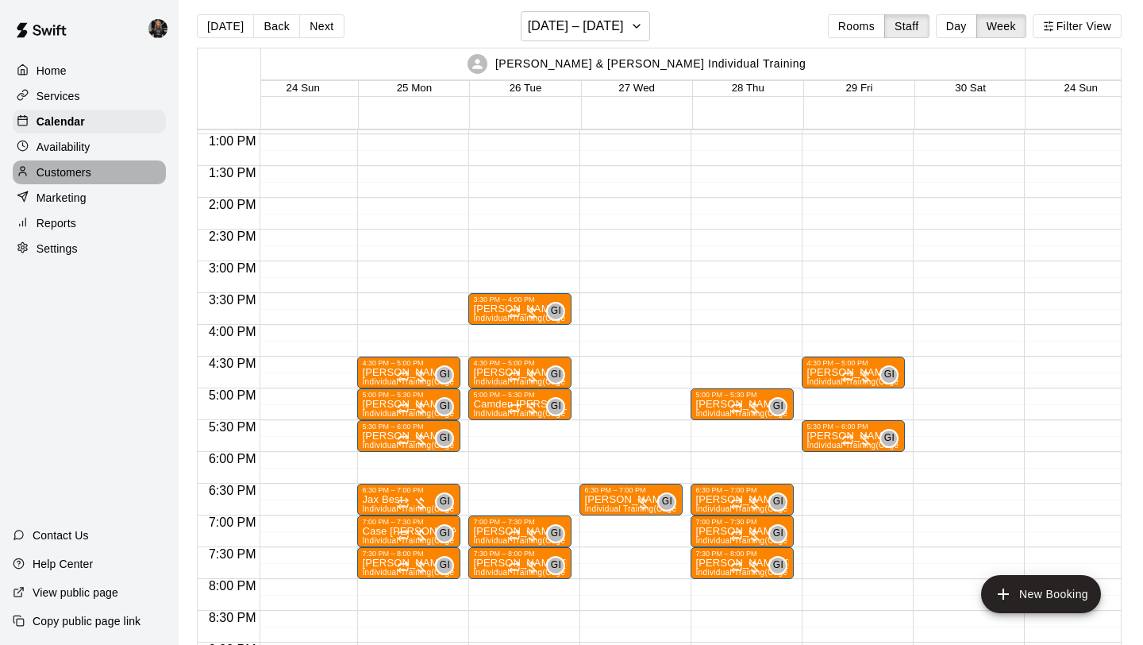
click at [79, 173] on p "Customers" at bounding box center [64, 172] width 55 height 16
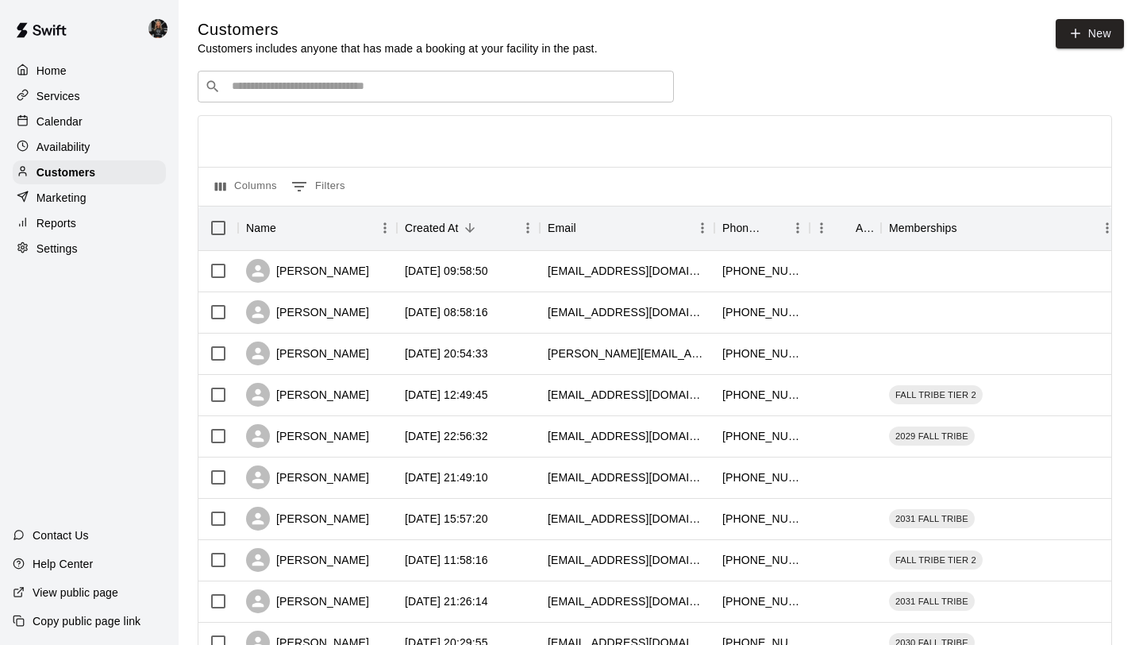
click at [422, 84] on input "Search customers by name or email" at bounding box center [447, 87] width 440 height 16
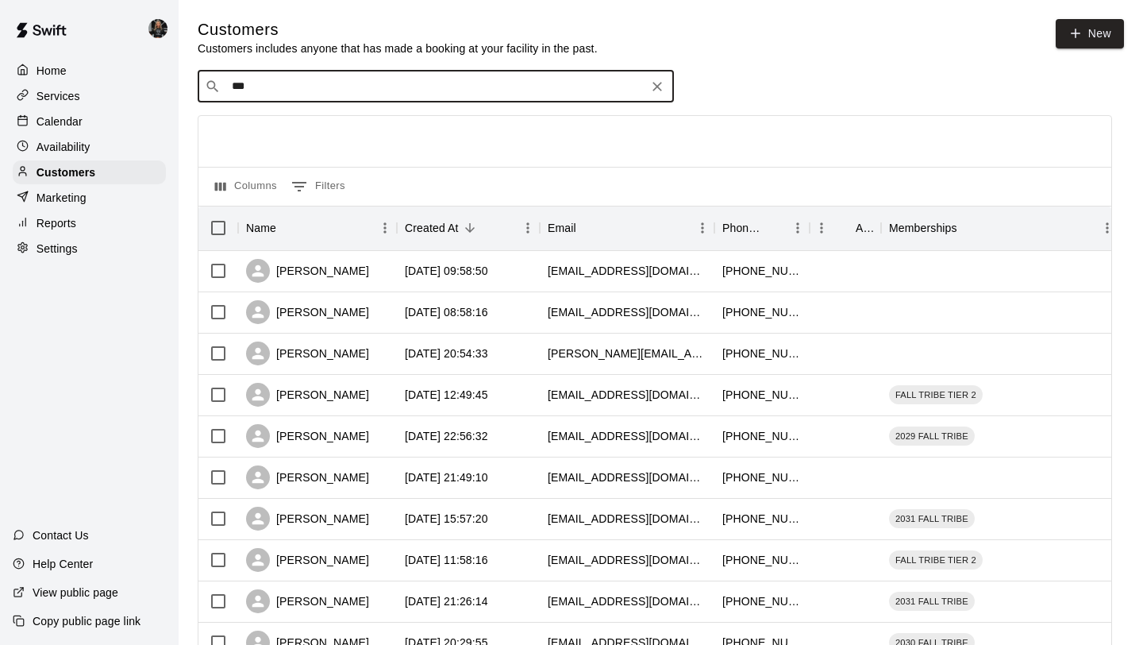
type input "****"
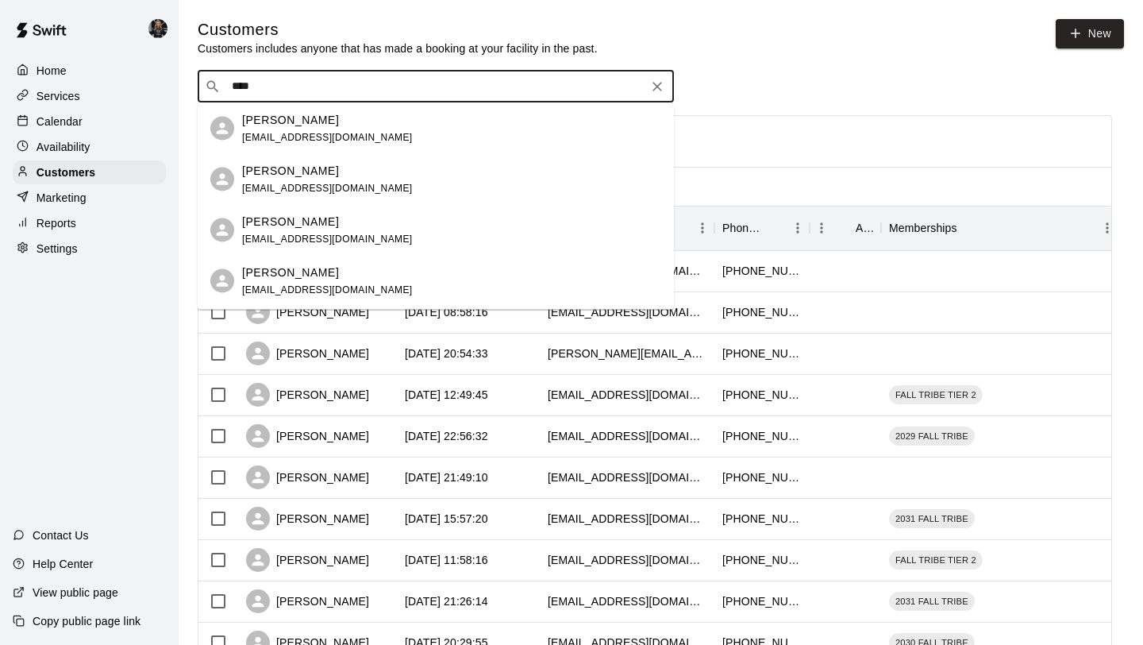
click at [432, 126] on div "[PERSON_NAME] [EMAIL_ADDRESS][DOMAIN_NAME]" at bounding box center [451, 128] width 419 height 34
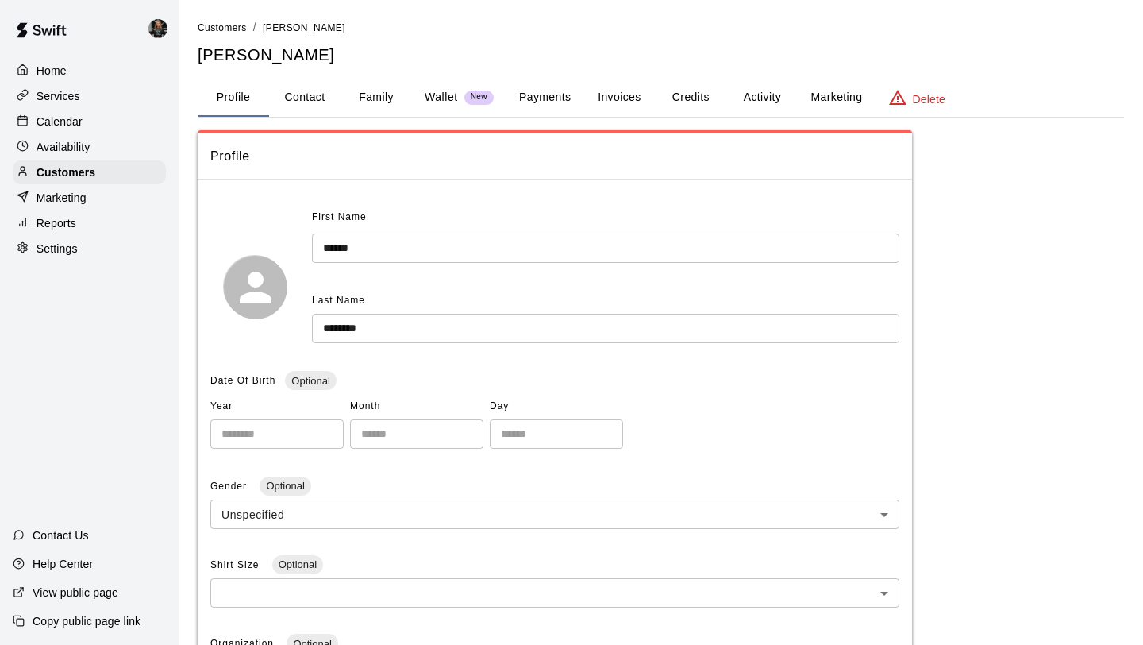
click at [383, 98] on button "Family" at bounding box center [376, 98] width 71 height 38
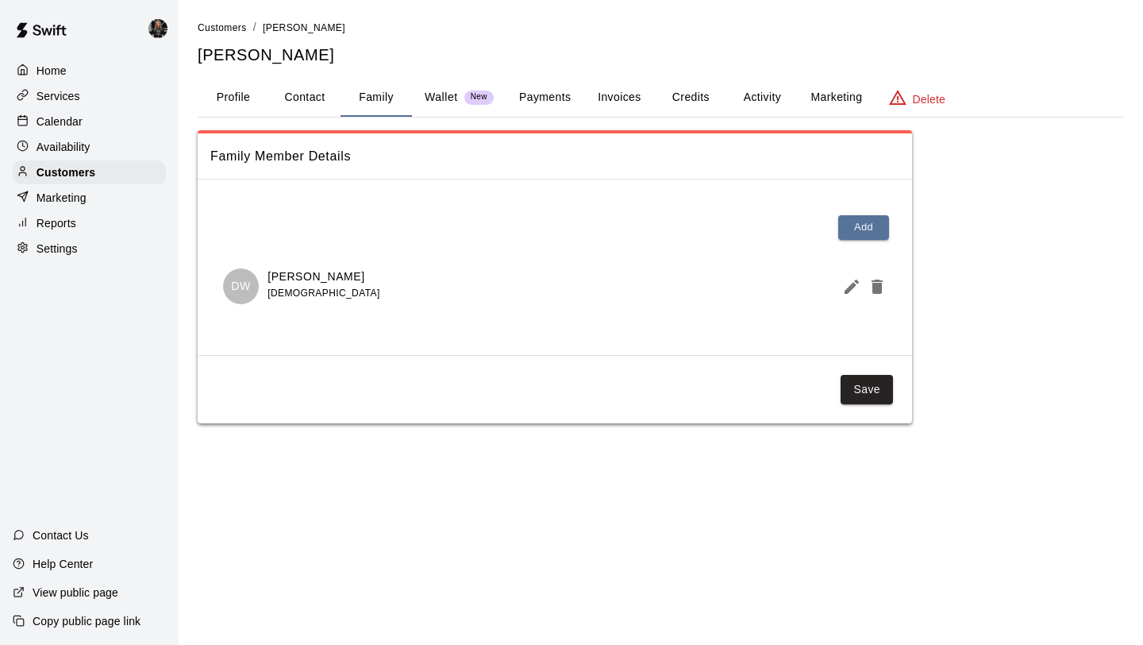
click at [40, 126] on p "Calendar" at bounding box center [60, 122] width 46 height 16
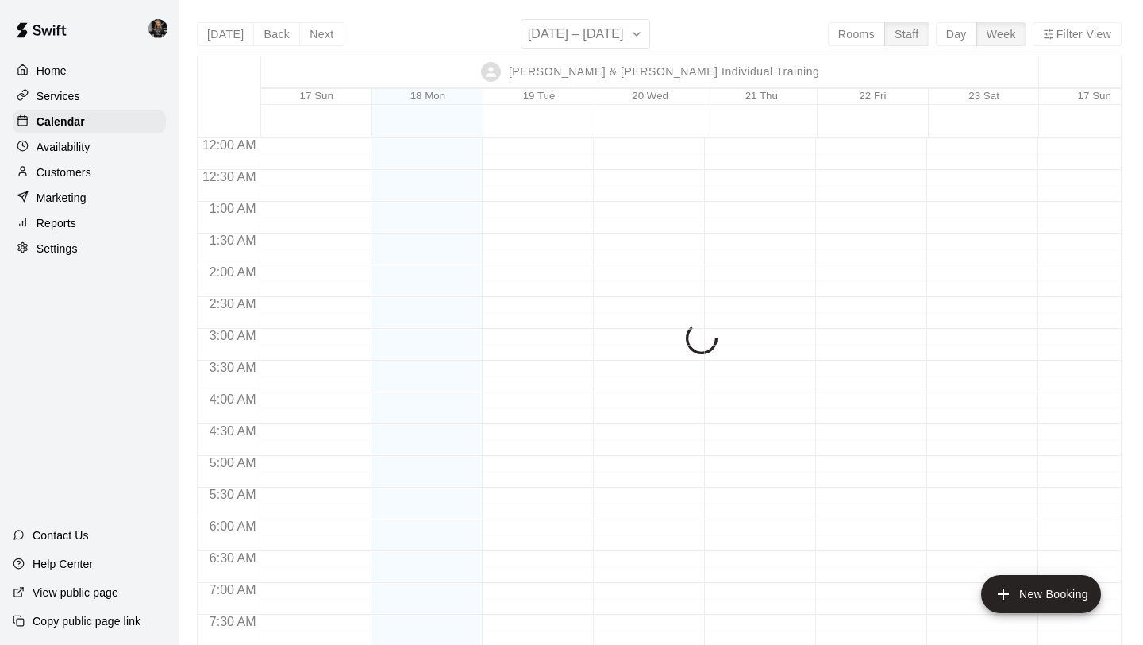
scroll to position [655, 0]
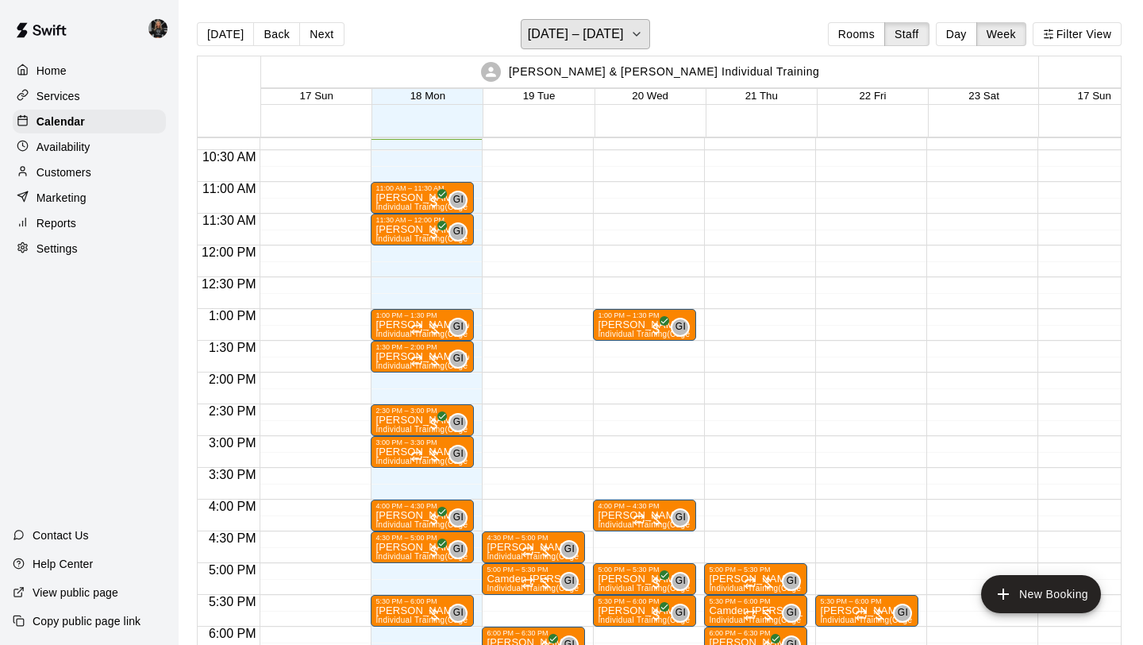
click at [630, 30] on icon "button" at bounding box center [636, 34] width 13 height 19
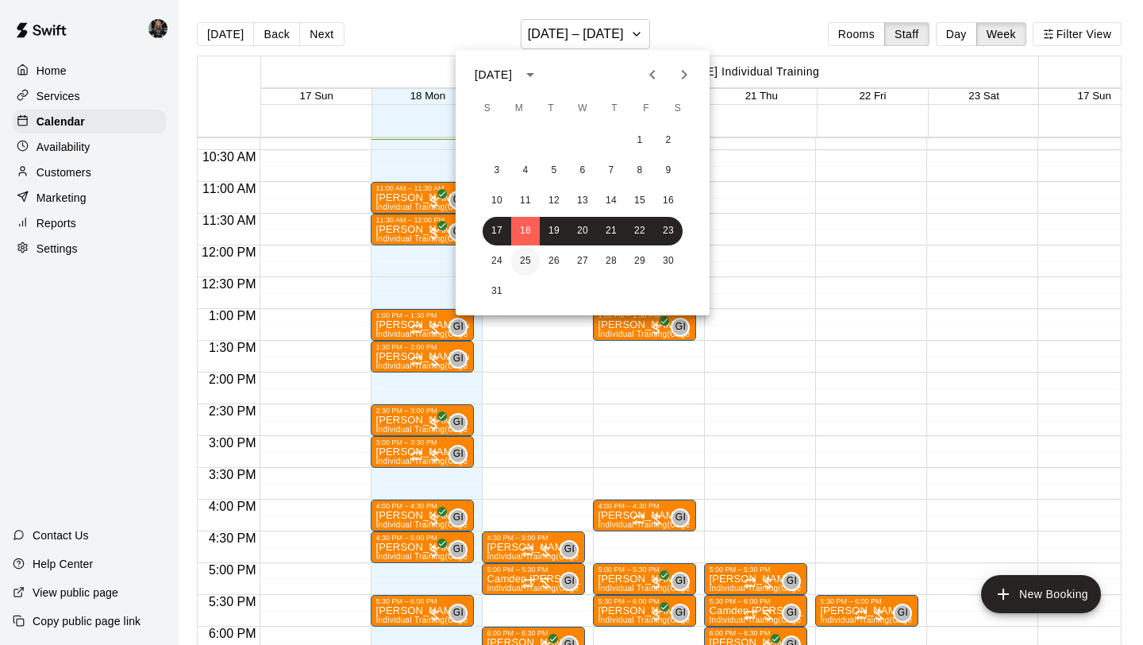
click at [525, 256] on button "25" at bounding box center [525, 261] width 29 height 29
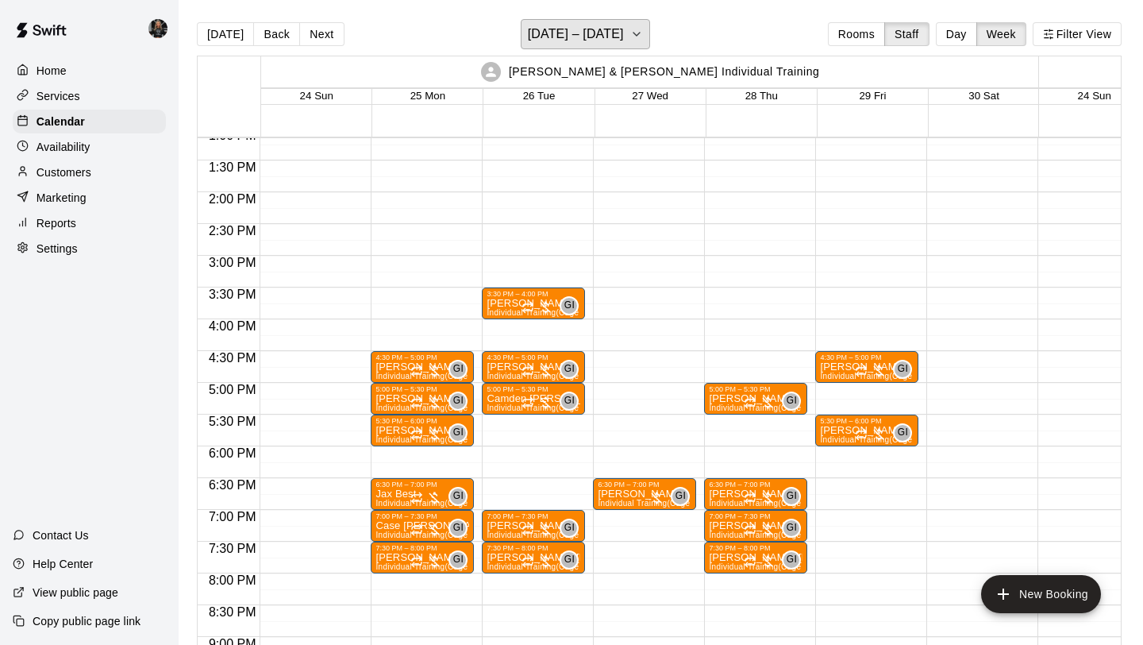
scroll to position [833, 0]
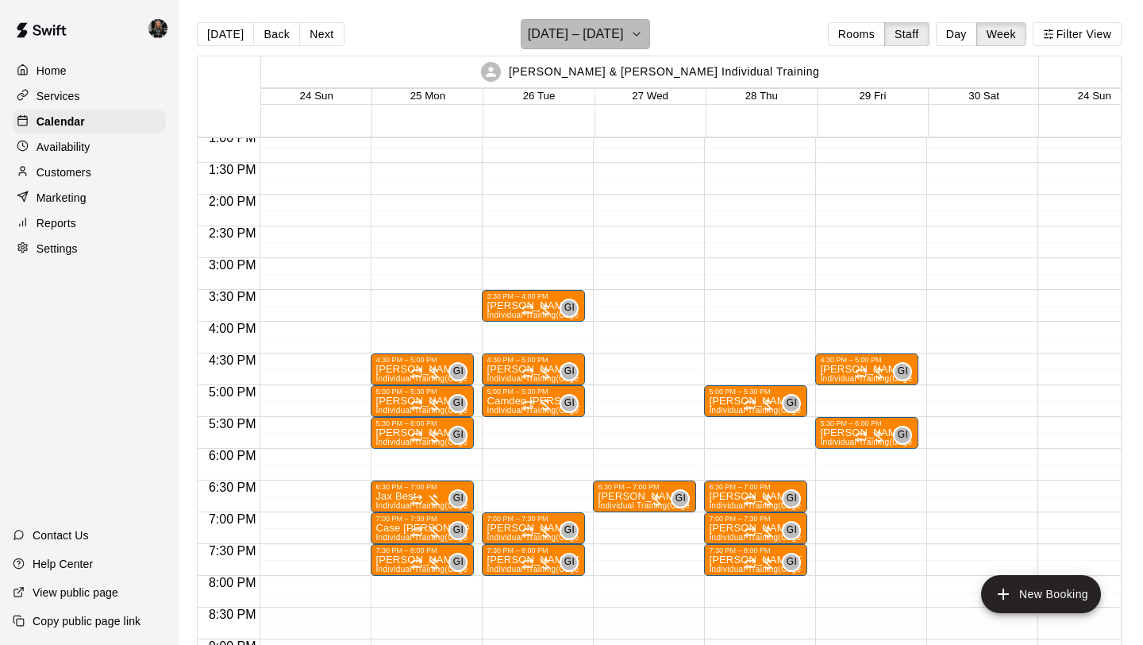
click at [631, 33] on icon "button" at bounding box center [636, 34] width 13 height 19
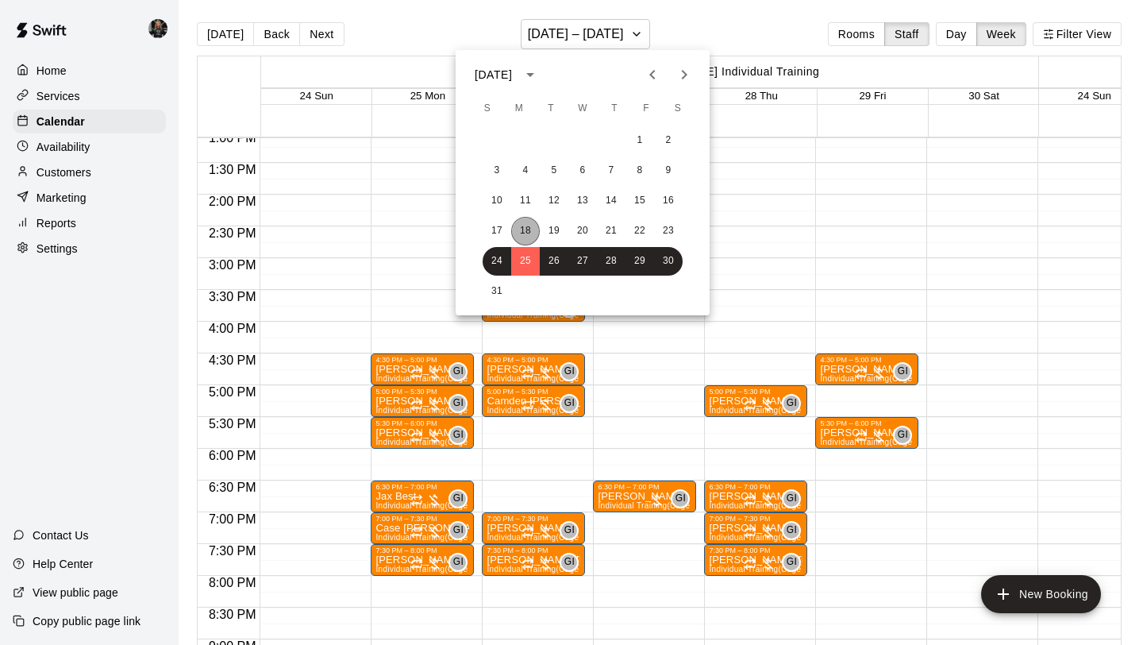
click at [533, 236] on button "18" at bounding box center [525, 231] width 29 height 29
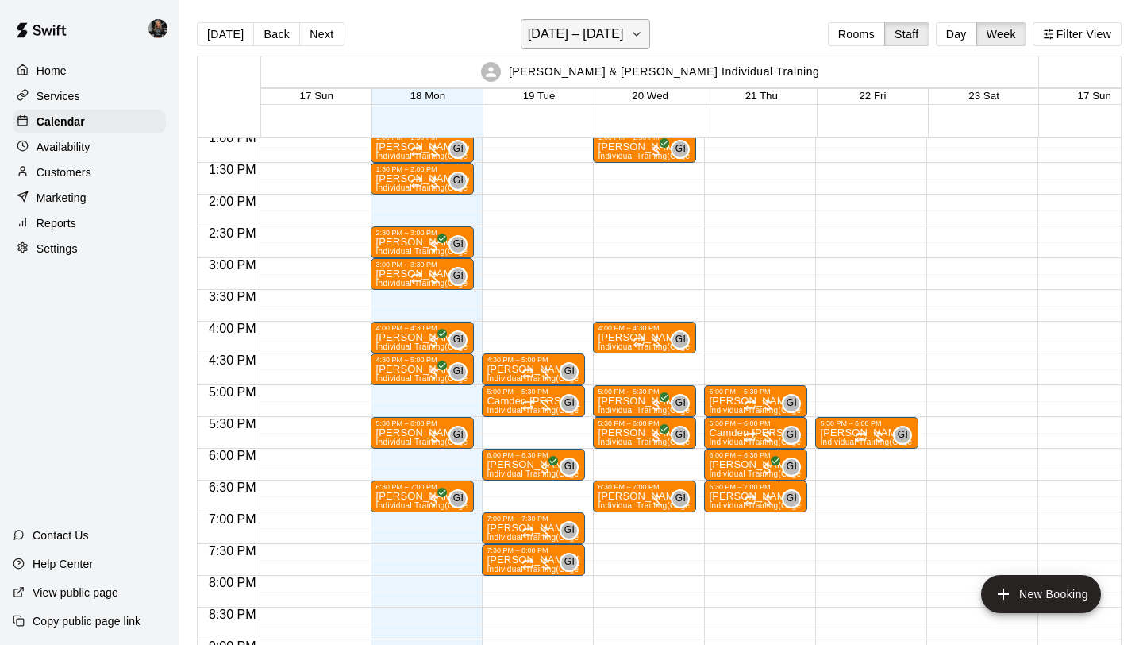
click at [583, 42] on h6 "[DATE] – [DATE]" at bounding box center [576, 34] width 96 height 22
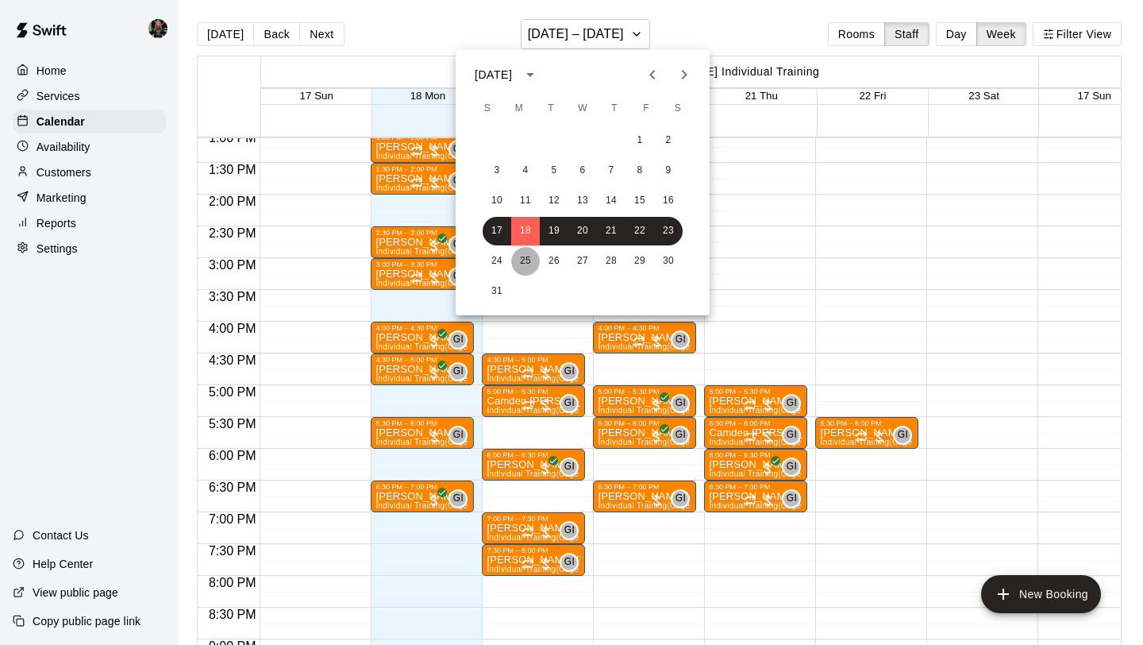
click at [537, 256] on button "25" at bounding box center [525, 261] width 29 height 29
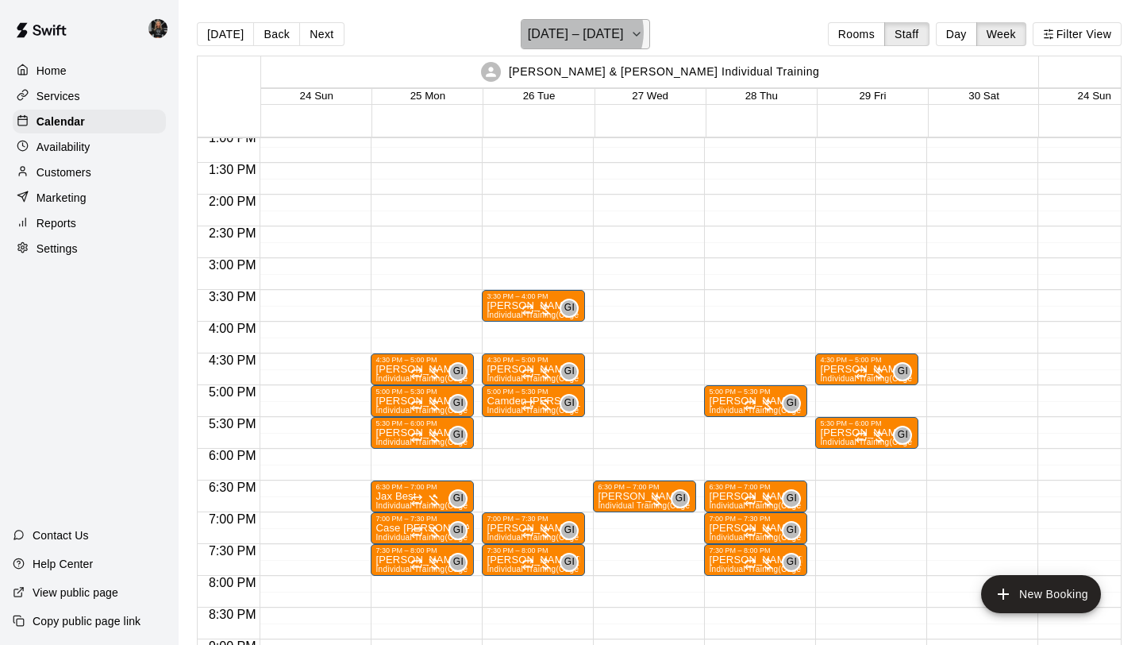
click at [583, 32] on h6 "[DATE] – [DATE]" at bounding box center [576, 34] width 96 height 22
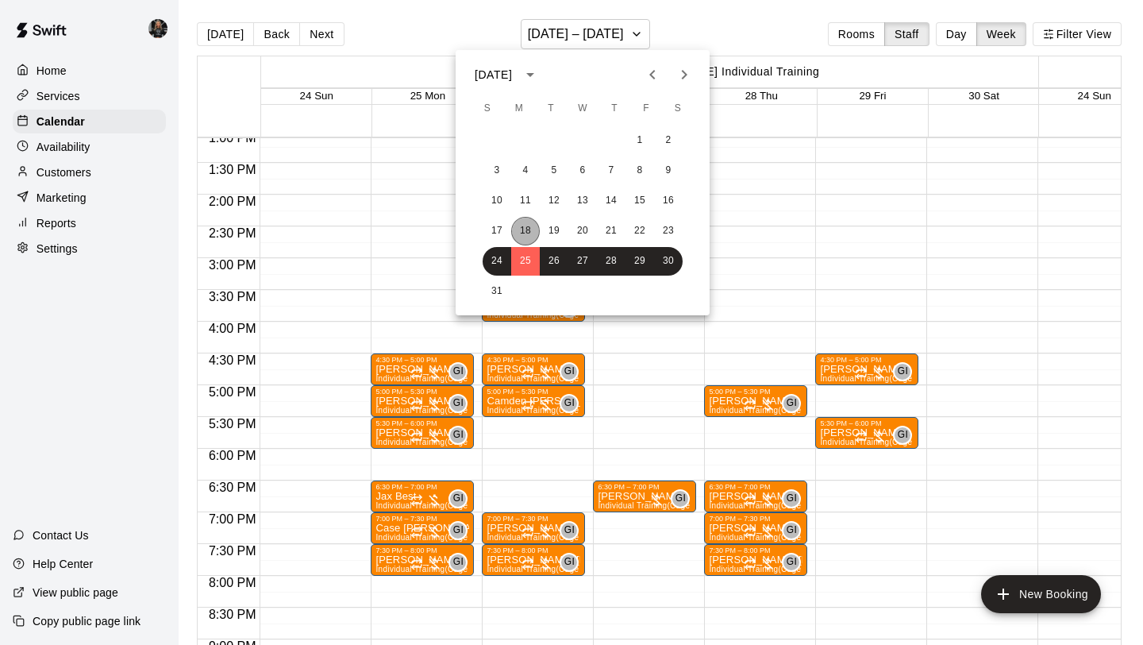
click at [513, 224] on button "18" at bounding box center [525, 231] width 29 height 29
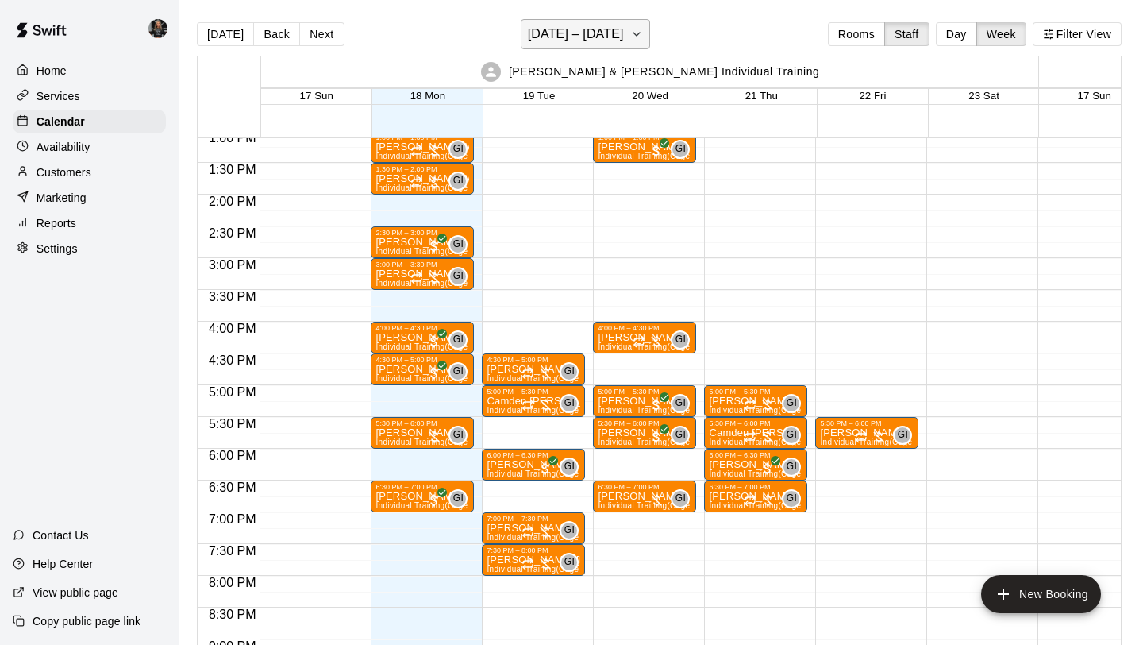
click at [591, 32] on h6 "[DATE] – [DATE]" at bounding box center [576, 34] width 96 height 22
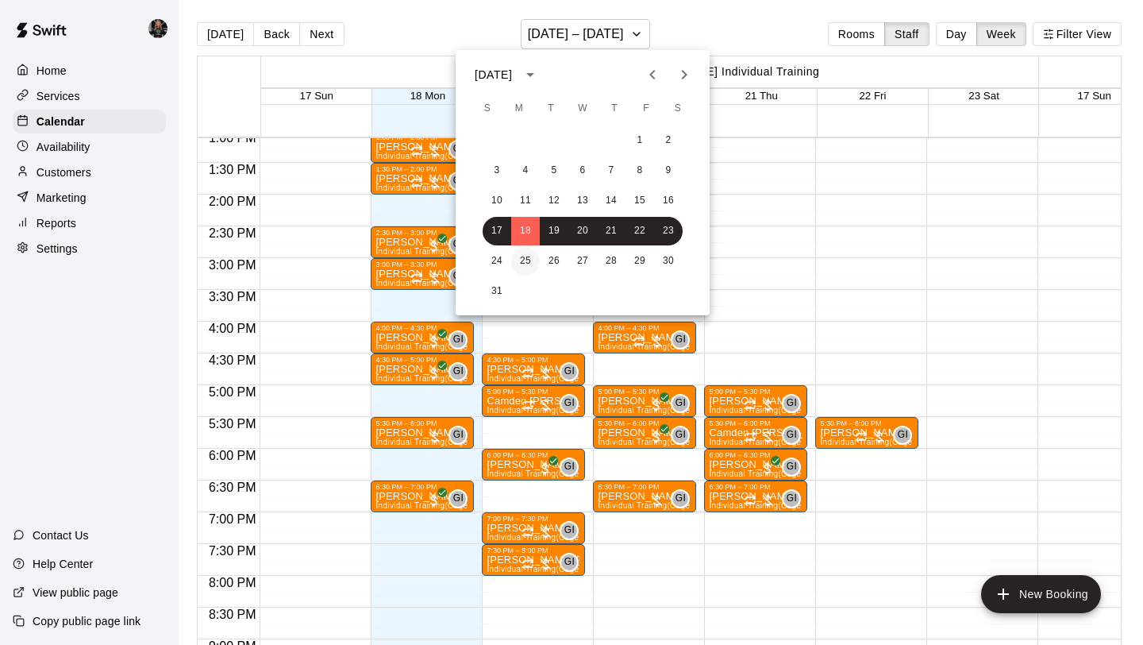
click at [525, 260] on button "25" at bounding box center [525, 261] width 29 height 29
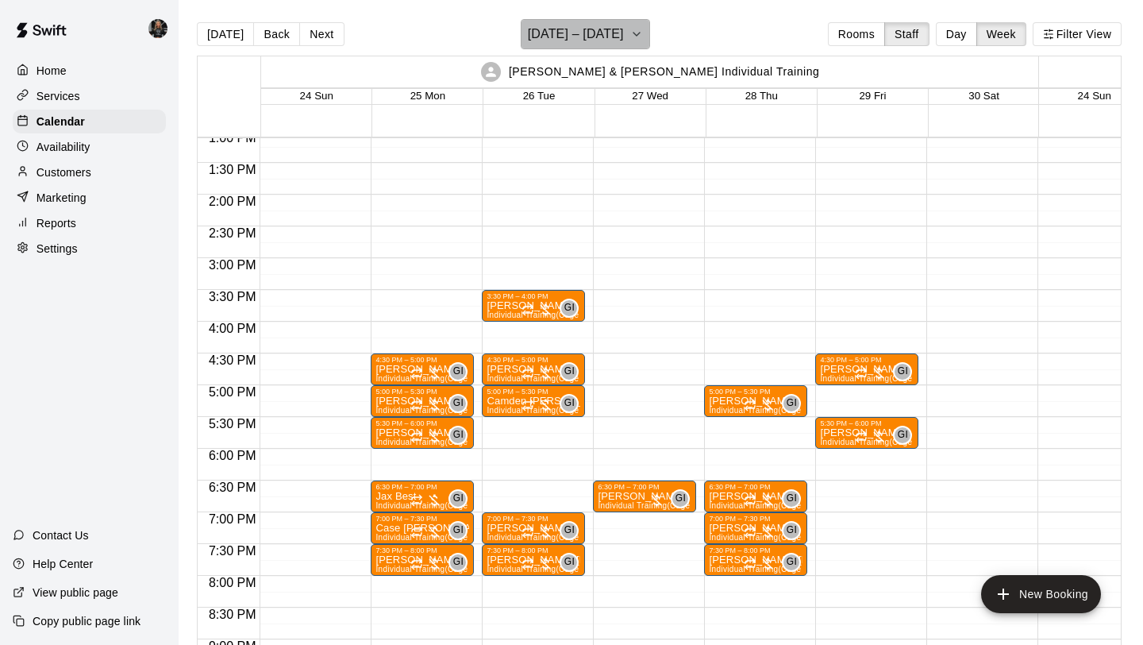
click at [606, 41] on h6 "[DATE] – [DATE]" at bounding box center [576, 34] width 96 height 22
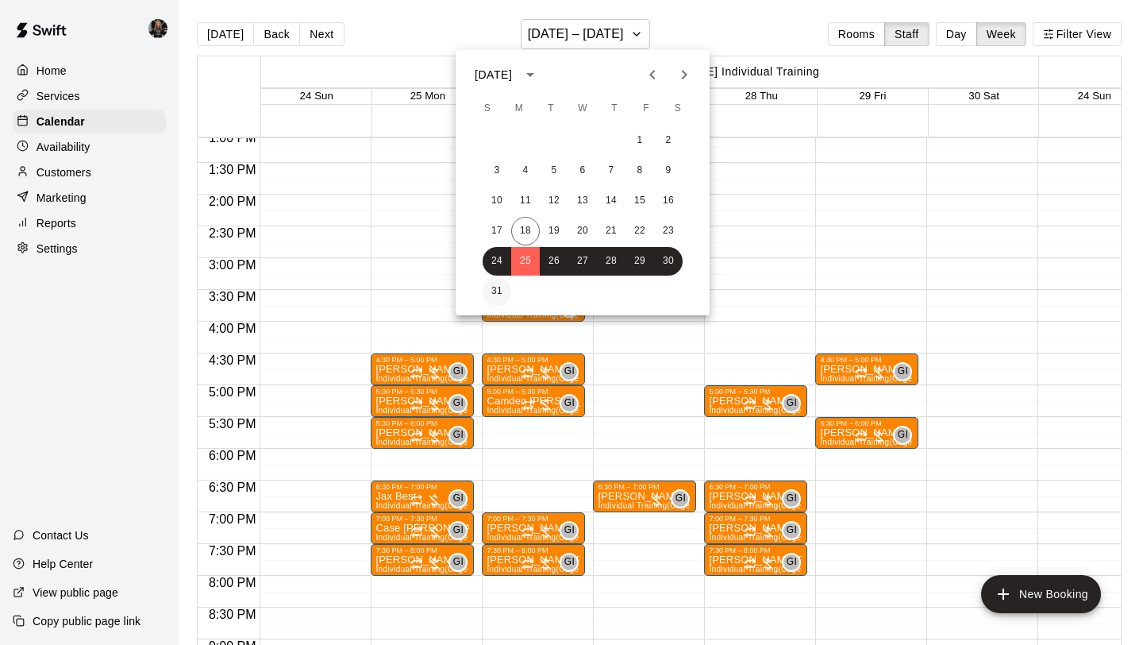
click at [495, 294] on button "31" at bounding box center [497, 291] width 29 height 29
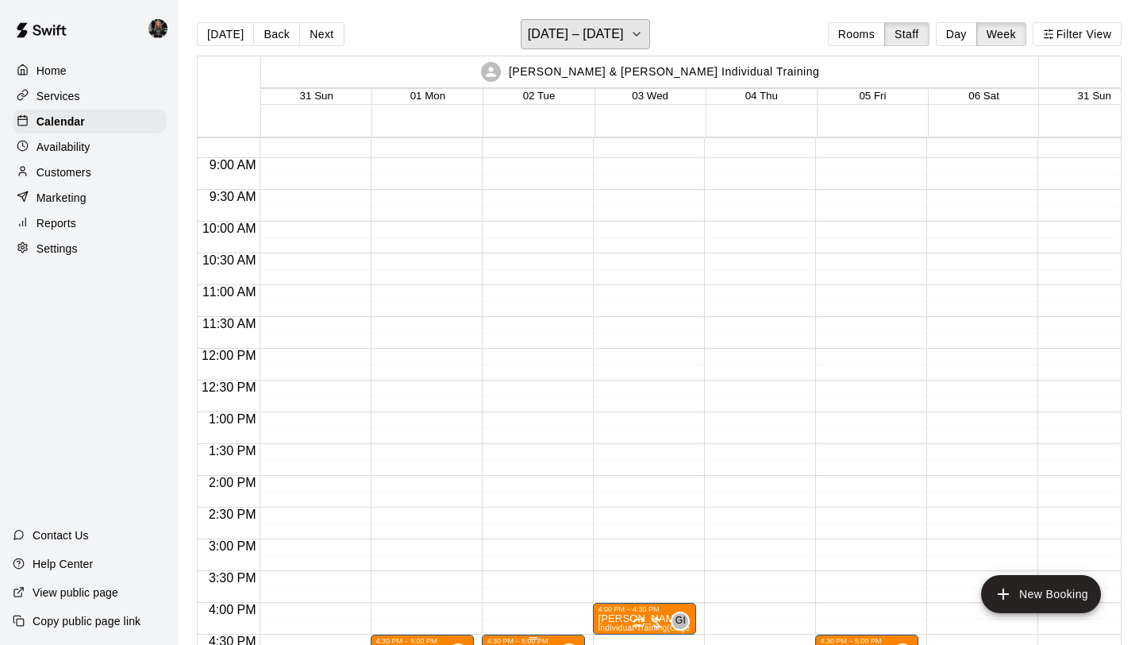
scroll to position [571, 0]
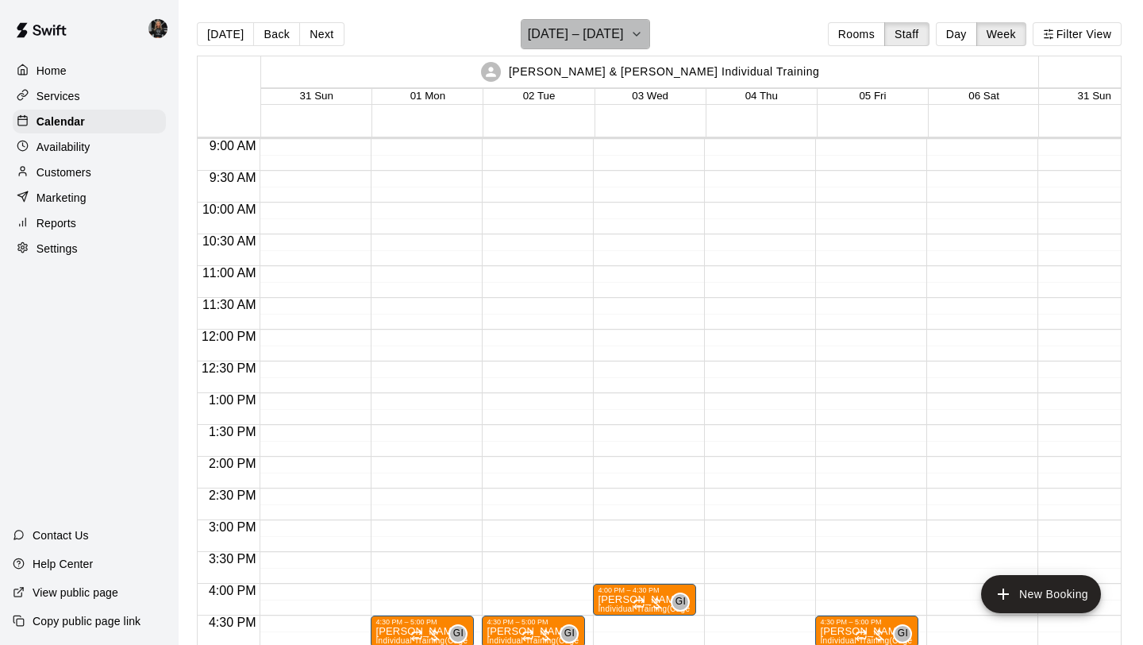
click at [565, 28] on h6 "[DATE] – [DATE]" at bounding box center [576, 34] width 96 height 22
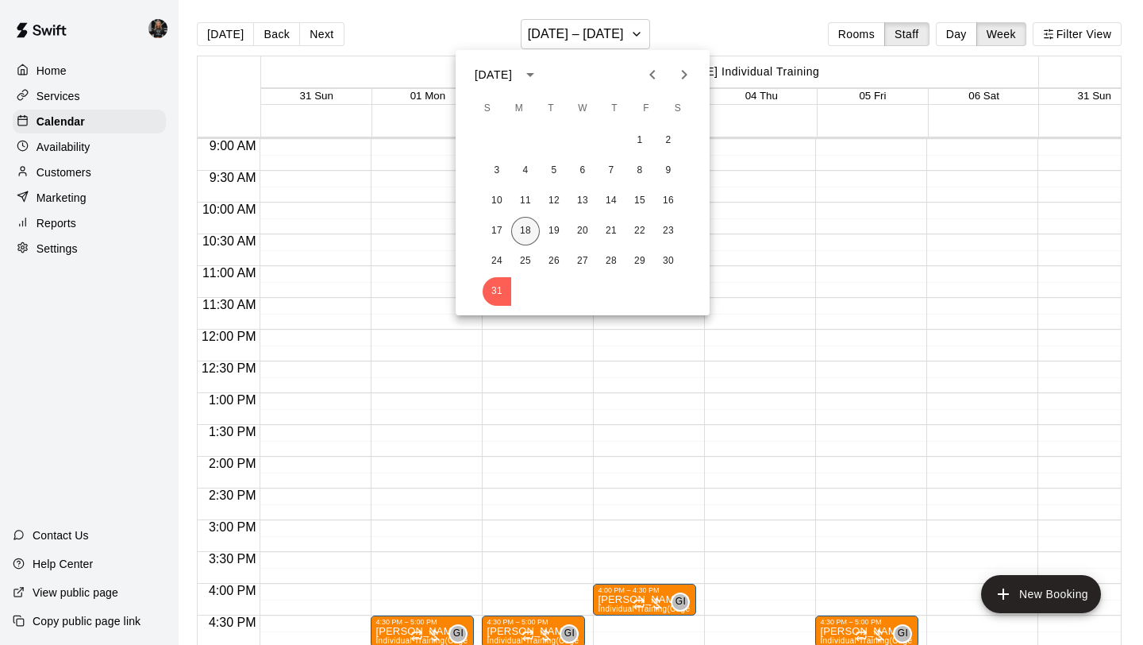
click at [532, 234] on button "18" at bounding box center [525, 231] width 29 height 29
